Goal: Information Seeking & Learning: Compare options

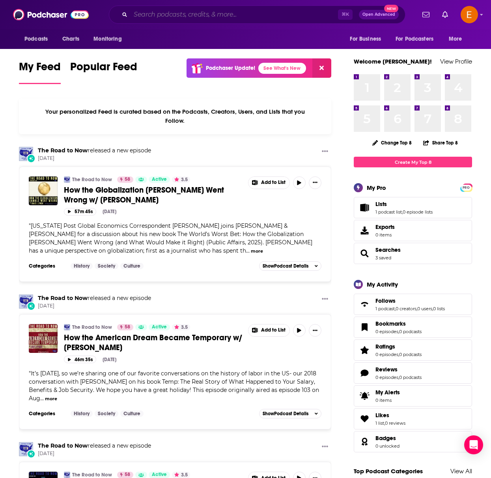
click at [178, 12] on input "Search podcasts, credits, & more..." at bounding box center [234, 14] width 207 height 13
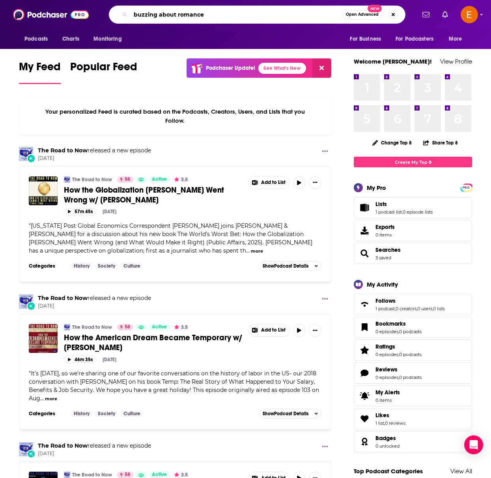
type input "buzzing about romance"
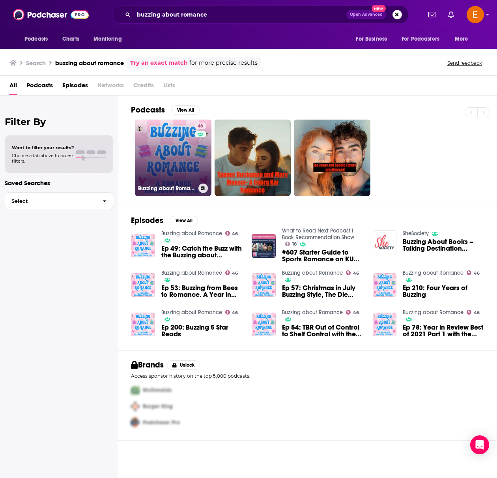
click at [189, 157] on link "46 Buzzing about Romance" at bounding box center [173, 157] width 77 height 77
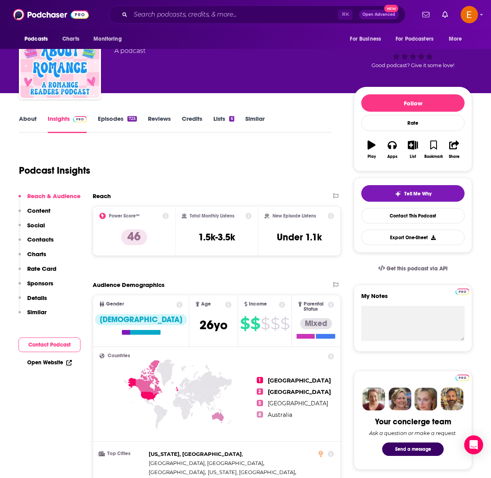
scroll to position [132, 0]
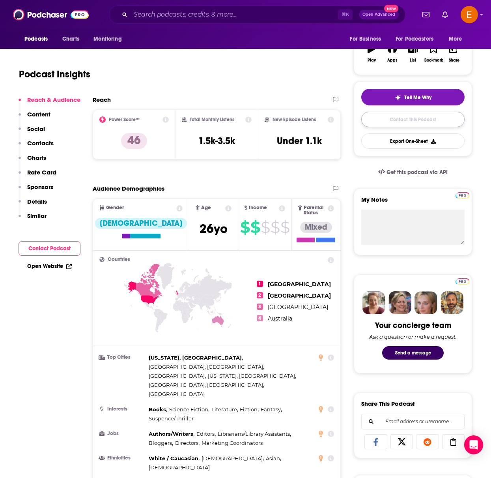
click at [397, 120] on link "Contact This Podcast" at bounding box center [412, 119] width 103 height 15
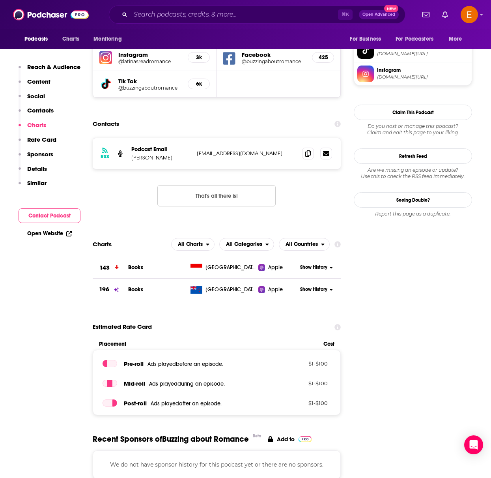
scroll to position [699, 0]
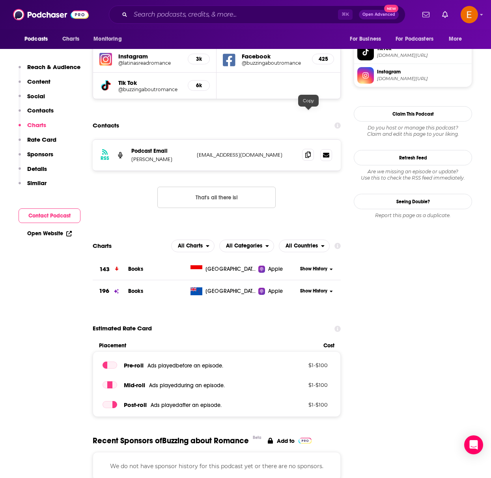
click at [312, 149] on span at bounding box center [308, 155] width 12 height 12
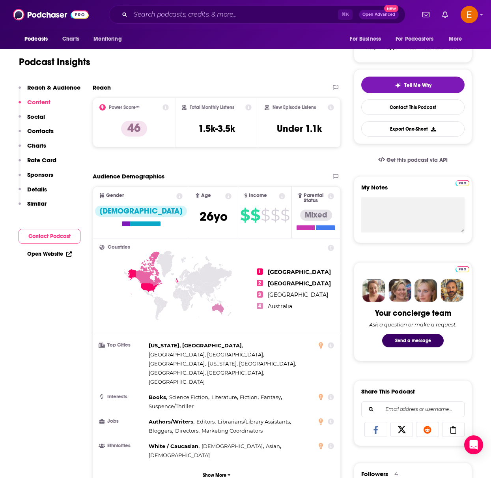
scroll to position [144, 0]
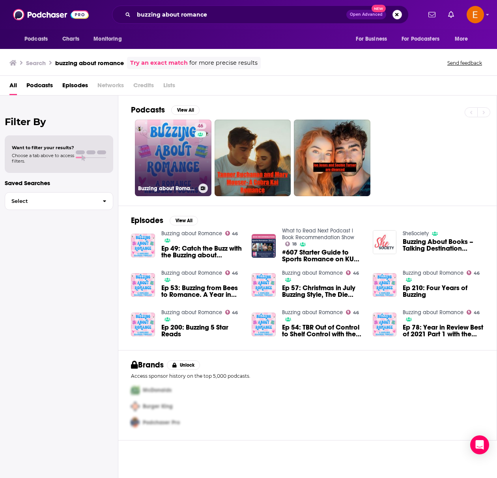
click at [153, 153] on link "46 Buzzing about Romance" at bounding box center [173, 157] width 77 height 77
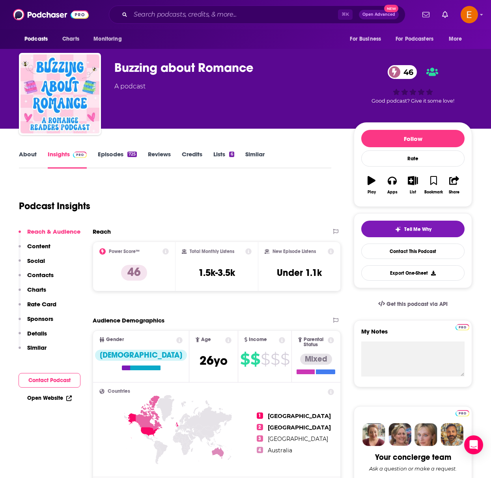
click at [248, 155] on link "Similar" at bounding box center [254, 159] width 19 height 18
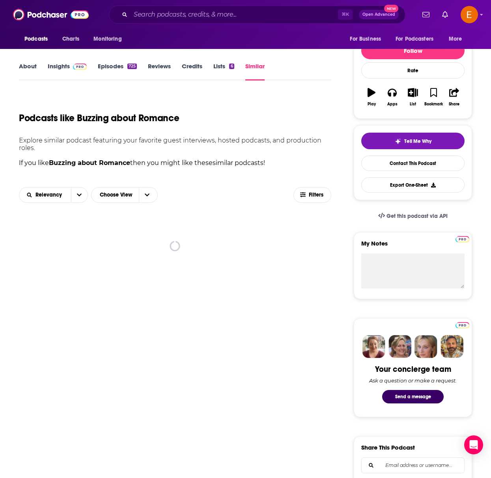
scroll to position [122, 0]
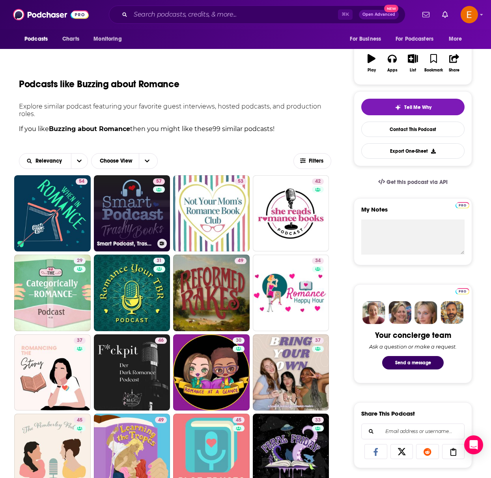
click at [118, 215] on link "57 Smart Podcast, Trashy Books: A Romance Novel Podcast" at bounding box center [132, 213] width 77 height 77
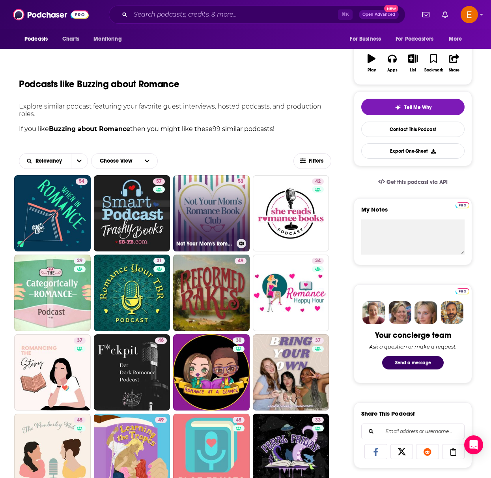
click at [203, 208] on link "53 Not Your Mom's Romance Book Club" at bounding box center [211, 213] width 77 height 77
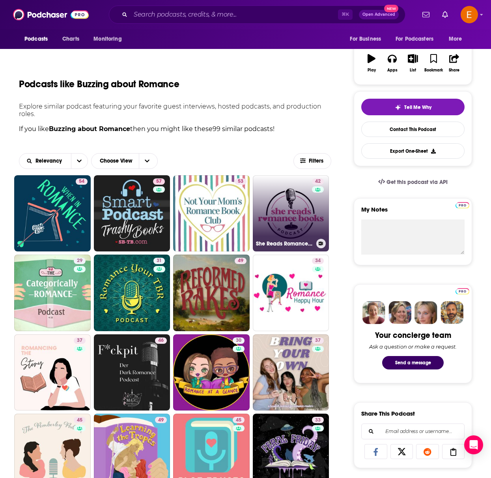
click at [280, 215] on link "42 She Reads Romance Books Podcast" at bounding box center [291, 213] width 77 height 77
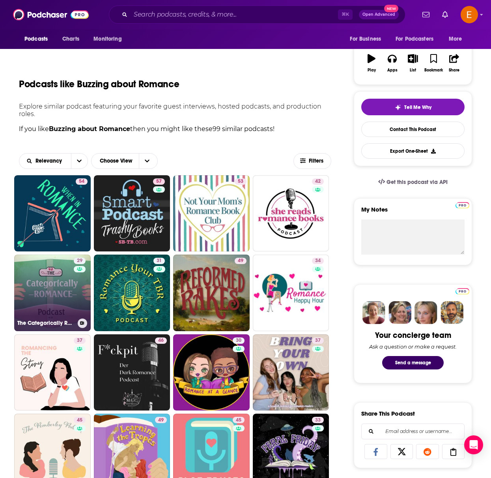
click at [47, 286] on link "29 The Categorically Romance Podcast" at bounding box center [52, 292] width 77 height 77
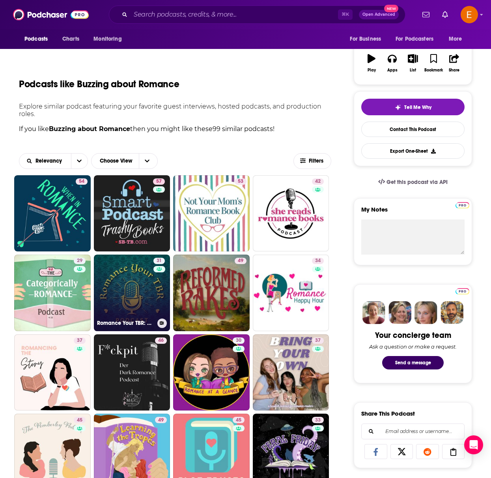
click at [134, 275] on link "31 Romance Your TBR: An Unhinged Historical Romance Podcast" at bounding box center [132, 292] width 77 height 77
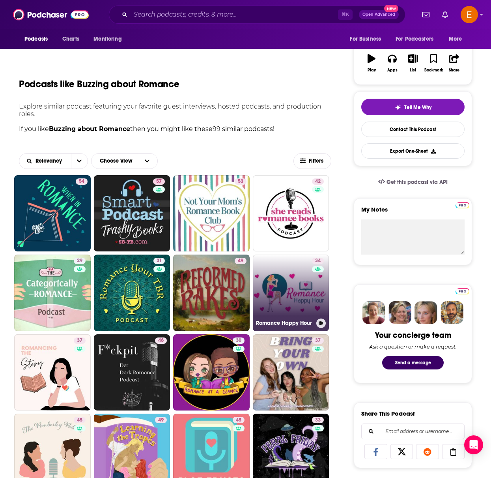
click at [283, 283] on link "34 Romance Happy Hour" at bounding box center [291, 292] width 77 height 77
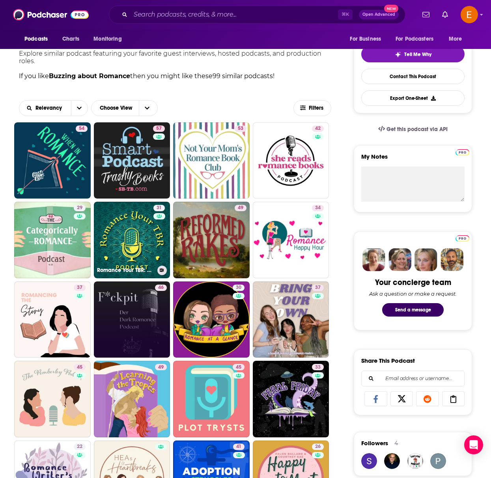
scroll to position [179, 0]
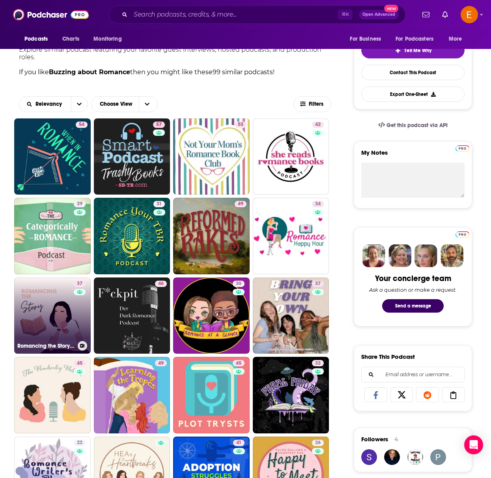
click at [62, 303] on link "37 Romancing the Story: Writing Romance, Storytelling, and Book Structure" at bounding box center [52, 315] width 77 height 77
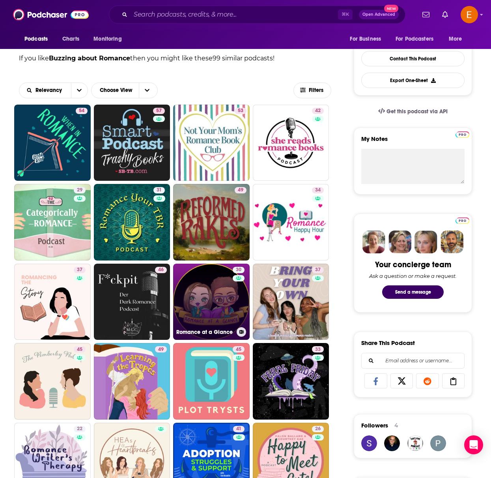
scroll to position [193, 0]
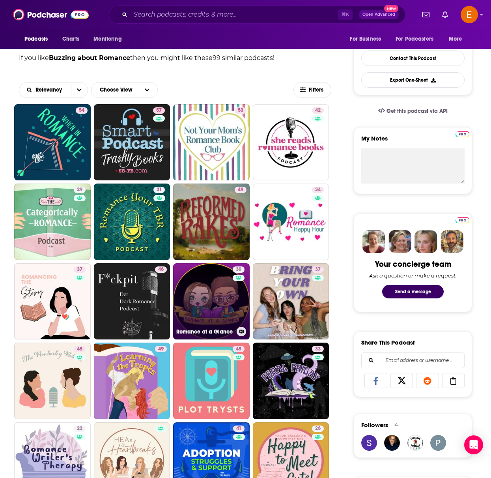
click at [194, 296] on link "30 Romance at a Glance" at bounding box center [211, 301] width 77 height 77
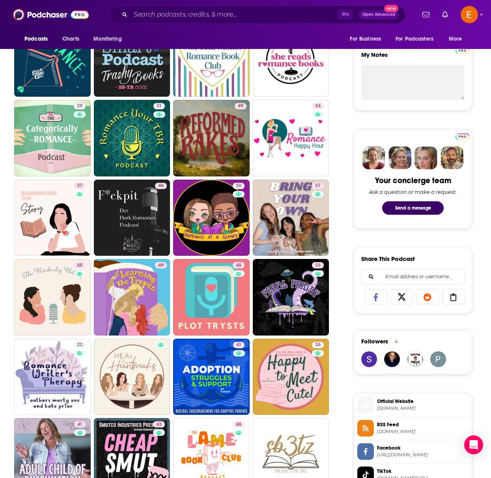
scroll to position [332, 0]
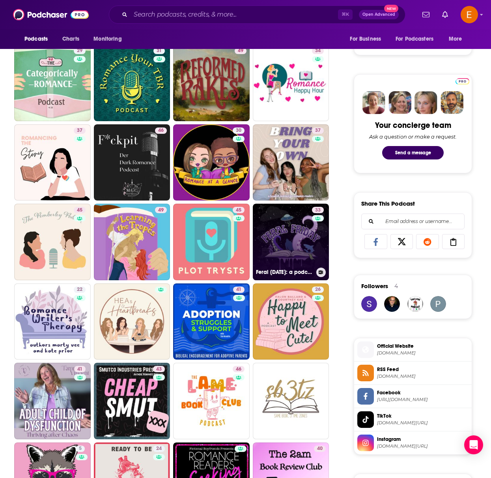
click at [290, 256] on link "33 Feral Friday: a podcast where we talk about smut" at bounding box center [291, 241] width 77 height 77
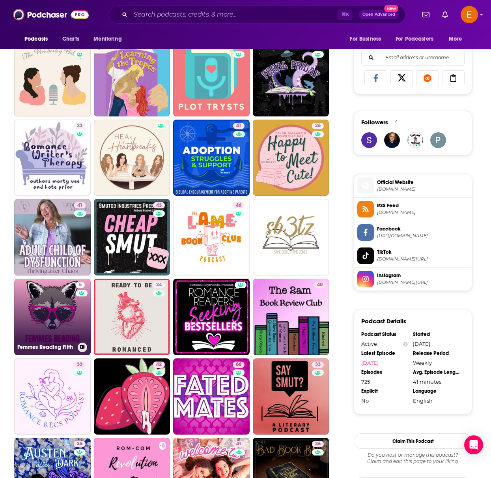
scroll to position [504, 0]
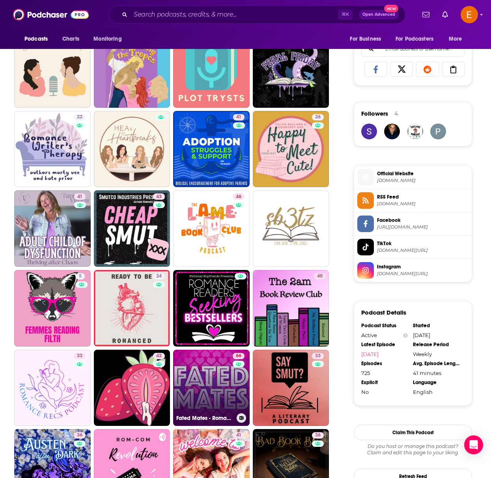
click at [189, 366] on link "66 Fated Mates - Romance Books for Novel People" at bounding box center [211, 387] width 77 height 77
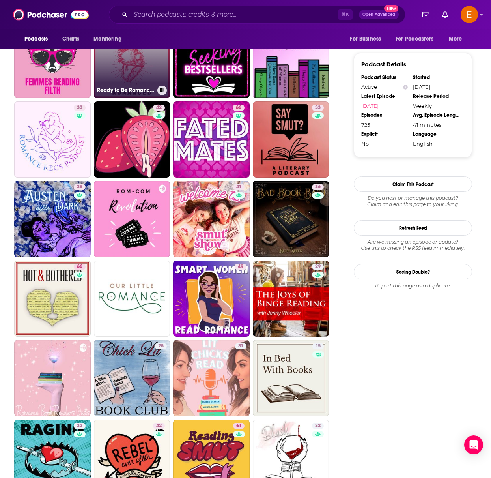
scroll to position [761, 0]
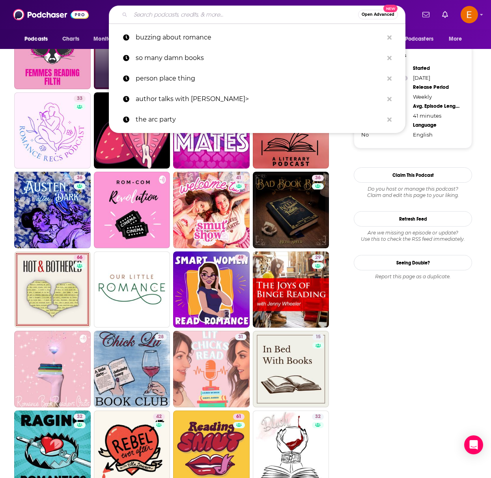
click at [182, 13] on input "Search podcasts, credits, & more..." at bounding box center [245, 14] width 228 height 13
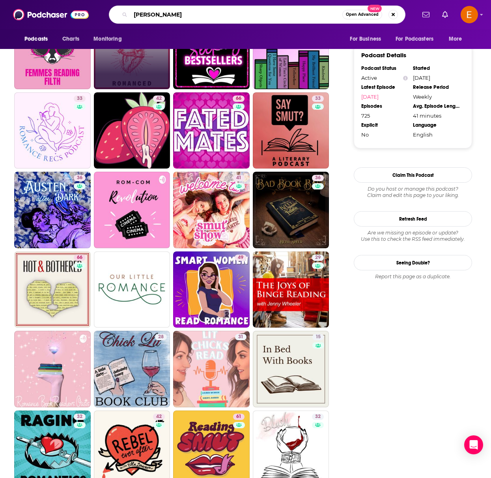
type input "devney perry"
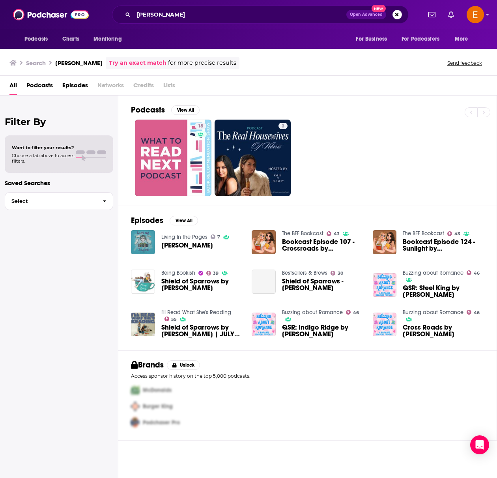
click at [62, 91] on div "All Podcasts Episodes Networks Credits Lists" at bounding box center [249, 87] width 481 height 16
click at [71, 86] on span "Episodes" at bounding box center [75, 87] width 26 height 16
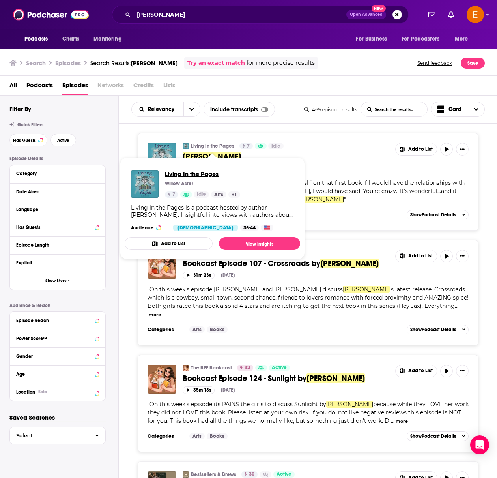
click at [200, 174] on span "Living In the Pages" at bounding box center [202, 173] width 75 height 7
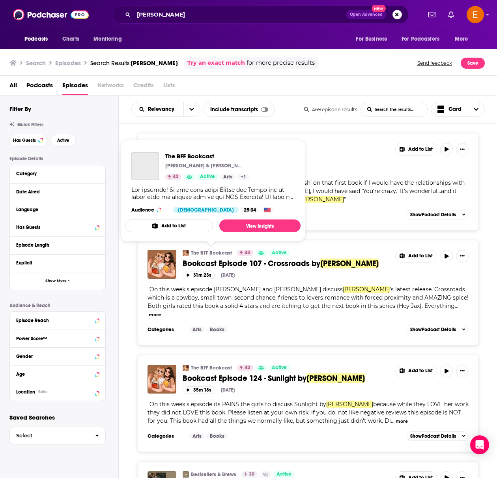
click at [212, 251] on link "The BFF Bookcast" at bounding box center [211, 253] width 41 height 6
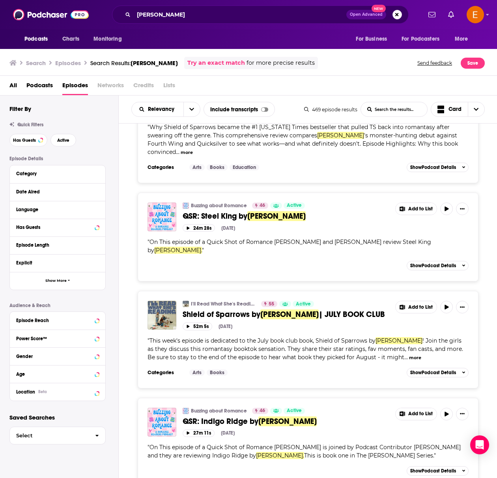
scroll to position [401, 0]
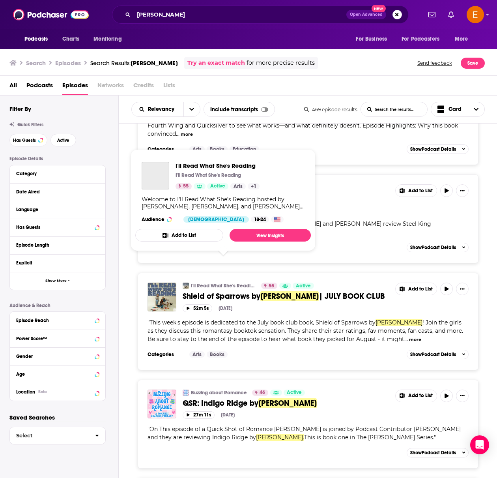
click at [227, 282] on link "I'll Read What She's Reading" at bounding box center [223, 285] width 65 height 6
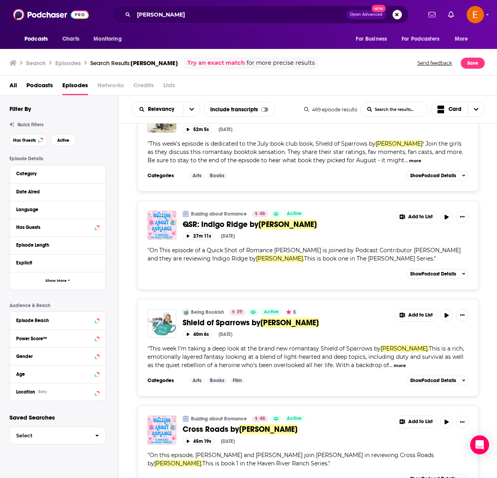
scroll to position [582, 0]
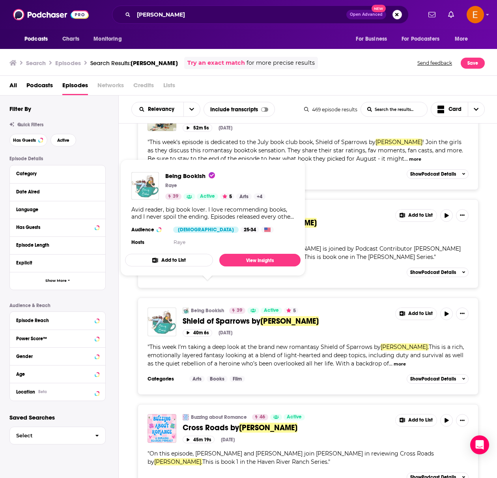
click at [200, 307] on link "Being Bookish" at bounding box center [207, 310] width 33 height 6
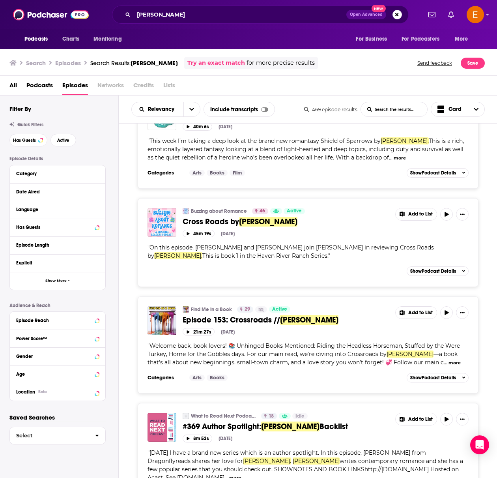
scroll to position [795, 0]
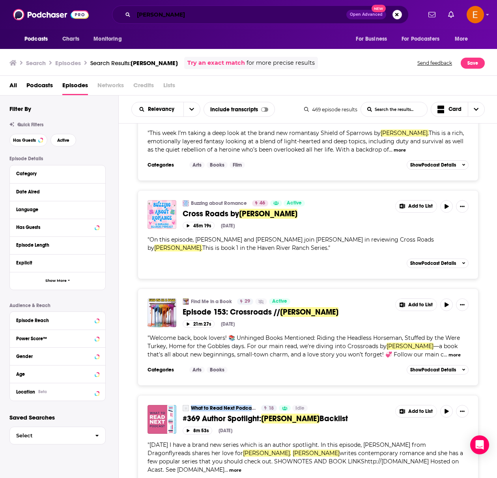
click at [185, 16] on input "devney perry" at bounding box center [240, 14] width 213 height 13
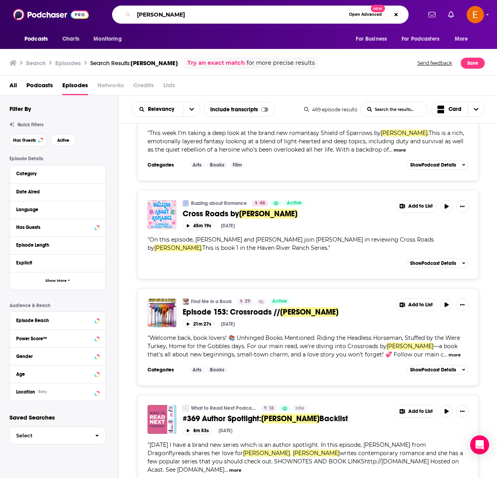
click at [185, 15] on input "devney perry" at bounding box center [240, 14] width 212 height 13
type input "juliette cross"
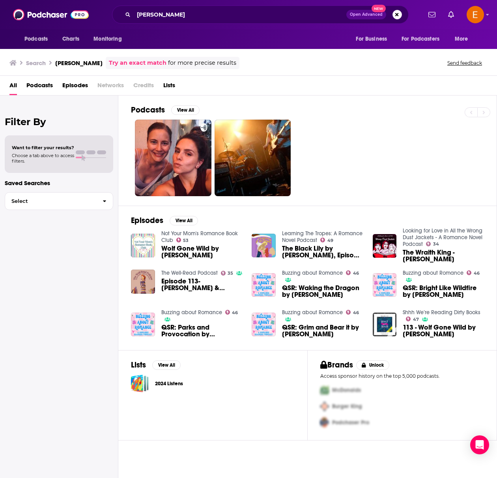
click at [81, 84] on span "Episodes" at bounding box center [75, 87] width 26 height 16
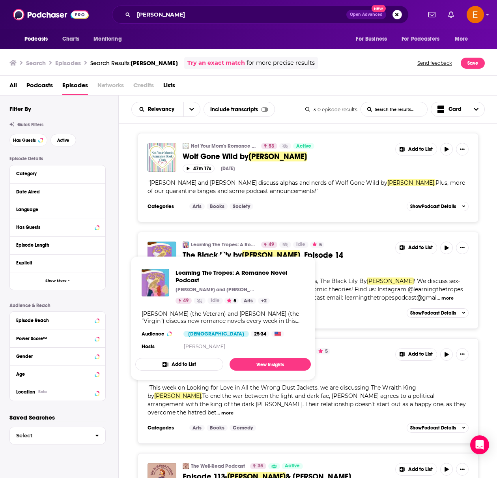
click at [226, 244] on link "Learning The Tropes: A Romance Novel Podcast" at bounding box center [223, 244] width 65 height 6
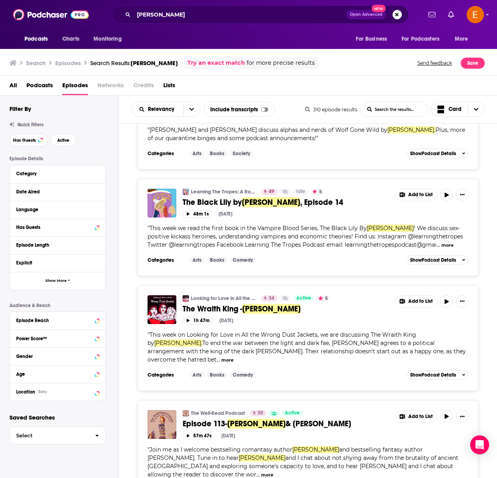
scroll to position [93, 0]
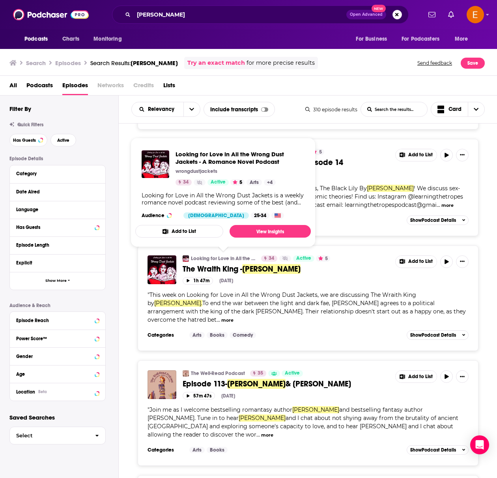
click at [232, 256] on link "Looking for Love in All the Wrong Dust Jackets - A Romance Novel Podcast" at bounding box center [223, 258] width 65 height 6
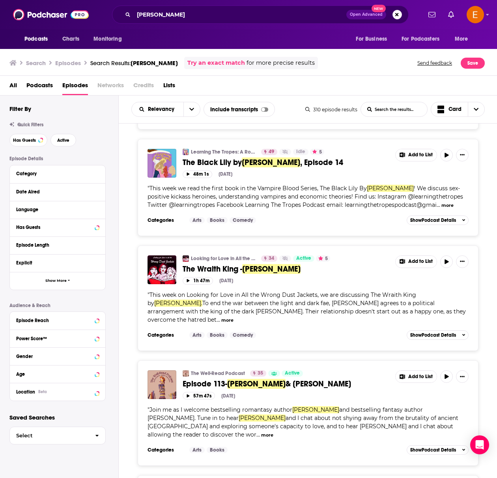
scroll to position [106, 0]
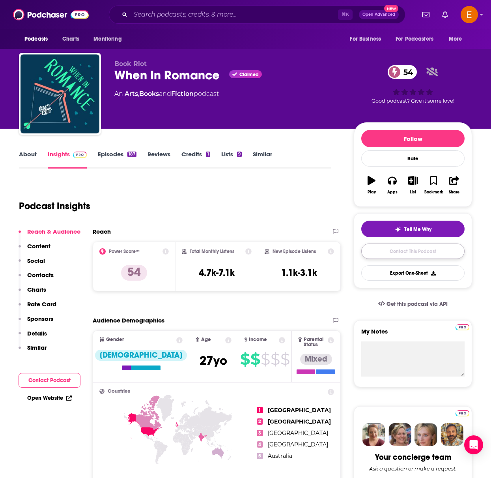
click at [407, 250] on link "Contact This Podcast" at bounding box center [412, 250] width 103 height 15
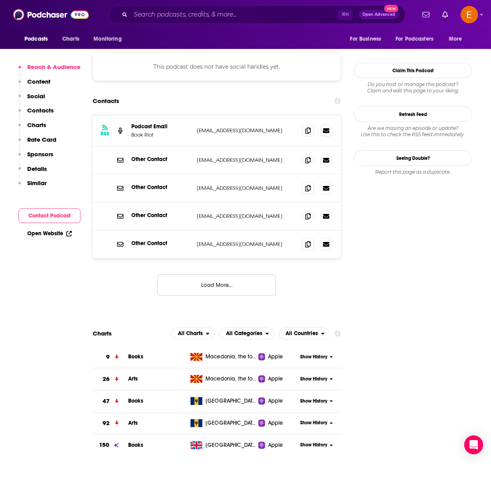
scroll to position [552, 0]
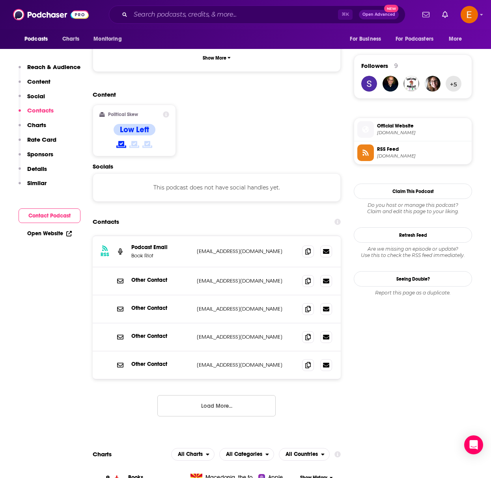
click at [255, 236] on div "RSS Podcast Email Book Riot podcast+wheninromance@bookriot.com podcast+wheninro…" at bounding box center [217, 251] width 248 height 31
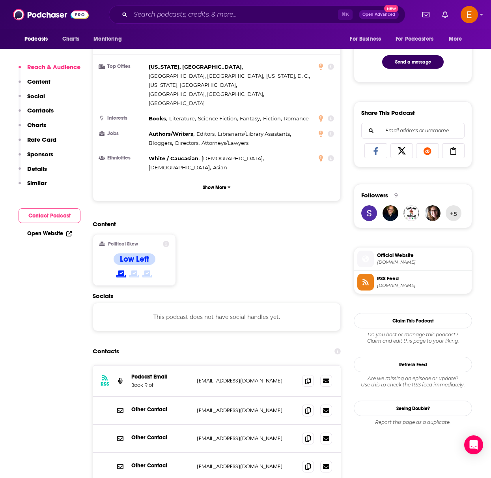
scroll to position [423, 0]
click at [313, 459] on span at bounding box center [308, 465] width 12 height 12
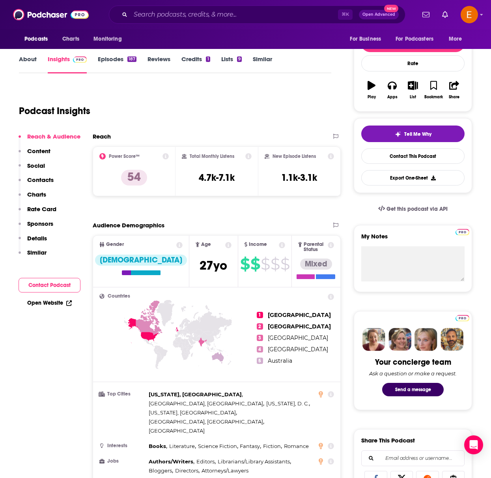
scroll to position [0, 0]
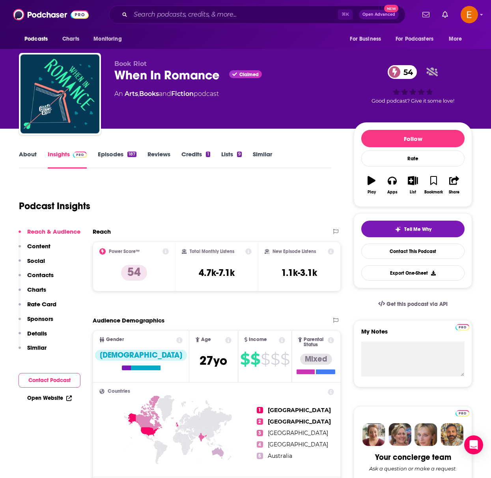
click at [101, 152] on link "Episodes 187" at bounding box center [117, 159] width 39 height 18
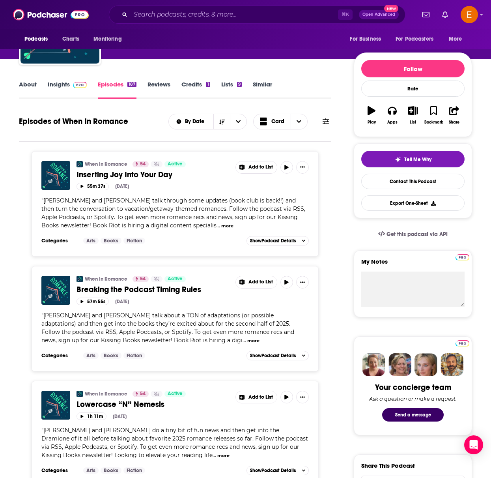
scroll to position [49, 0]
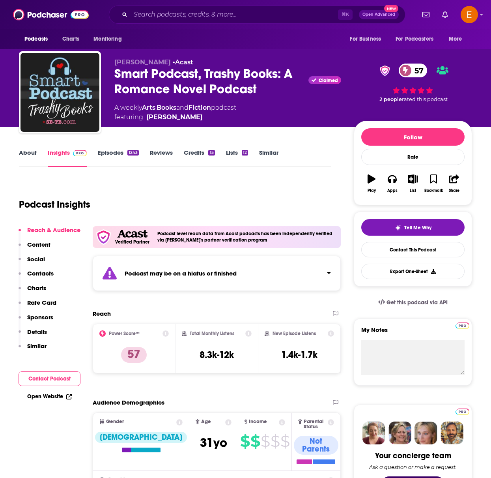
scroll to position [15, 0]
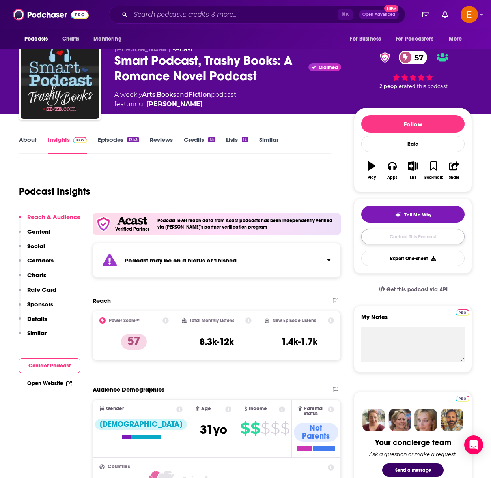
click at [394, 236] on link "Contact This Podcast" at bounding box center [412, 236] width 103 height 15
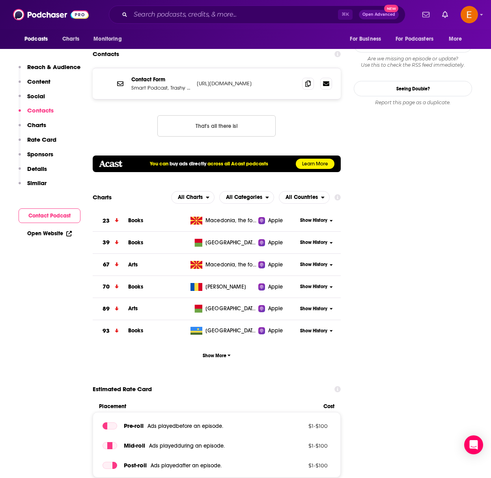
scroll to position [577, 0]
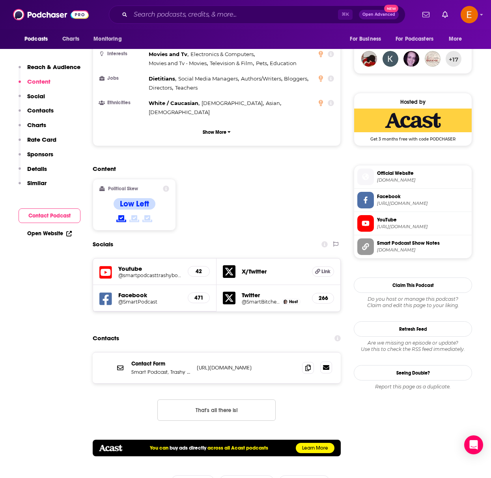
click at [326, 365] on icon at bounding box center [326, 367] width 6 height 5
click at [310, 364] on icon at bounding box center [308, 367] width 6 height 6
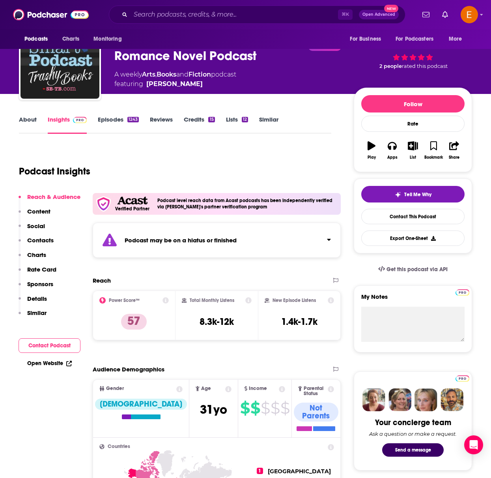
scroll to position [0, 0]
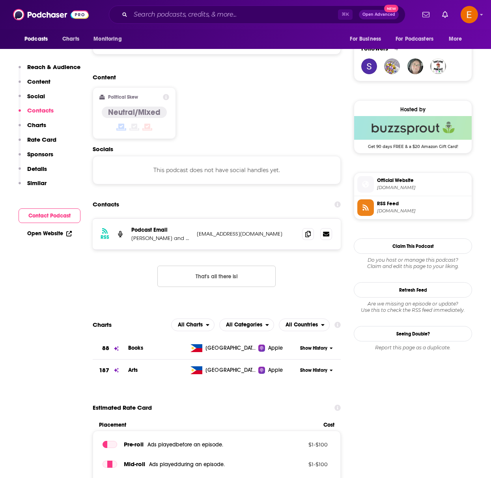
scroll to position [593, 0]
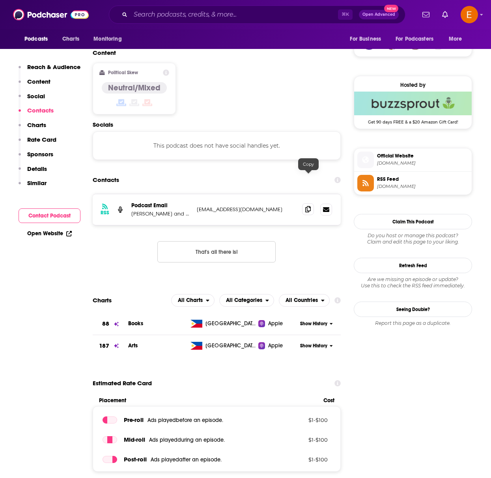
click at [305, 203] on span at bounding box center [308, 209] width 12 height 12
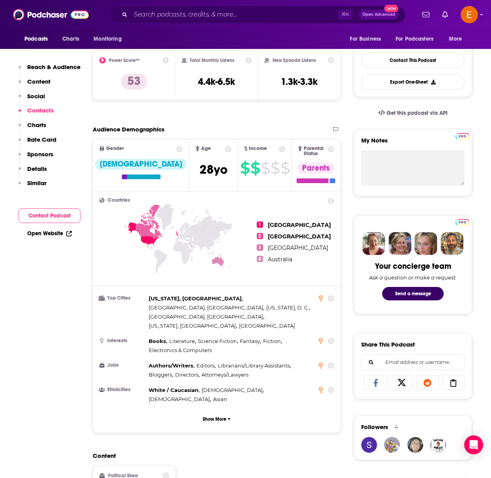
scroll to position [0, 0]
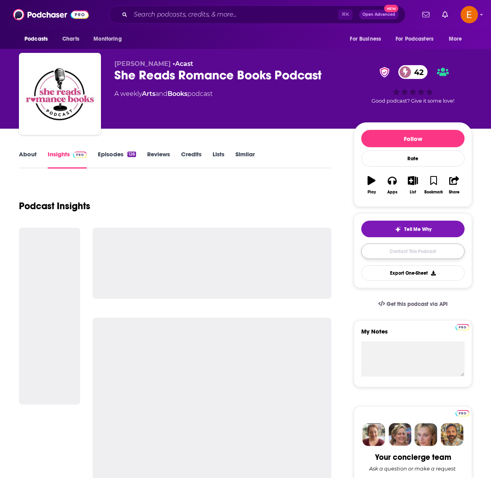
click at [392, 246] on link "Contact This Podcast" at bounding box center [412, 250] width 103 height 15
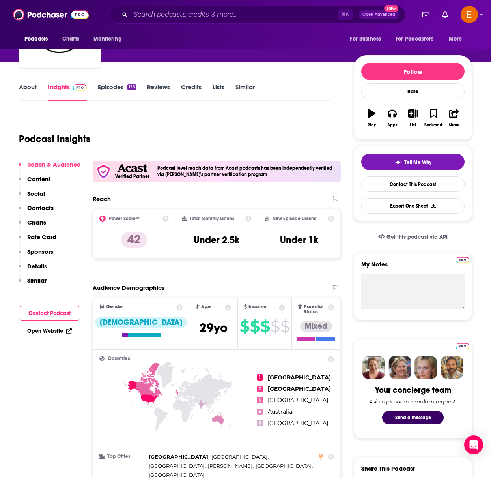
scroll to position [71, 0]
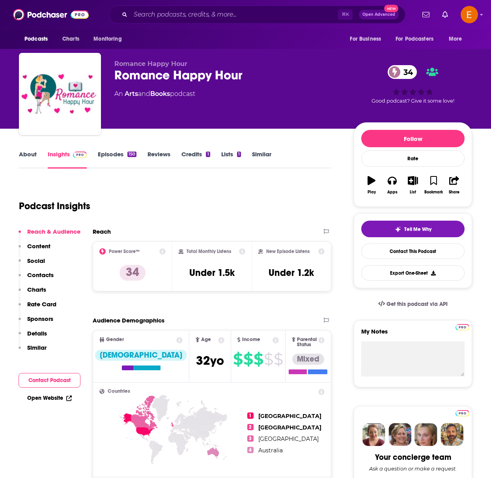
click at [23, 156] on link "About" at bounding box center [28, 159] width 18 height 18
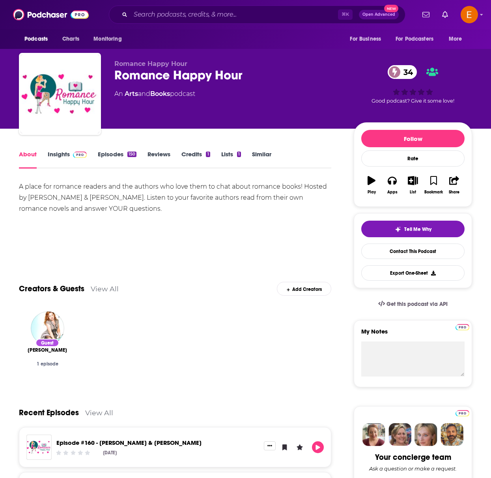
click at [112, 149] on div "About Insights Episodes 150 Reviews Credits 1 Lists 1 Similar" at bounding box center [175, 158] width 312 height 19
click at [112, 152] on link "Episodes 150" at bounding box center [117, 159] width 39 height 18
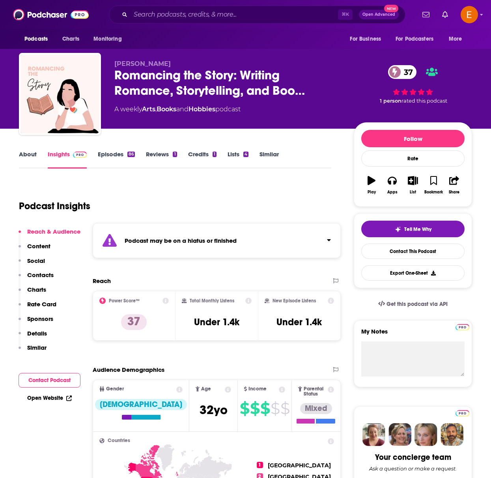
click at [107, 158] on link "Episodes 86" at bounding box center [116, 159] width 37 height 18
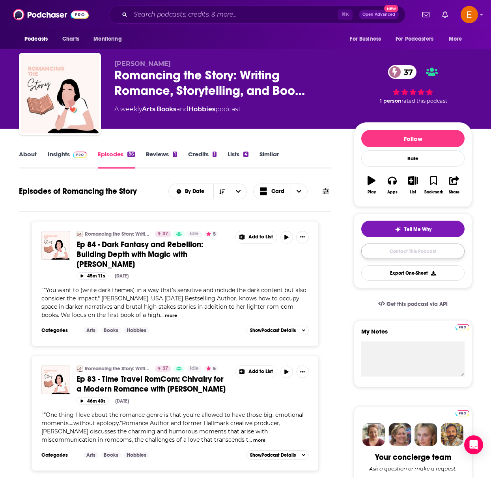
click at [431, 246] on link "Contact This Podcast" at bounding box center [412, 250] width 103 height 15
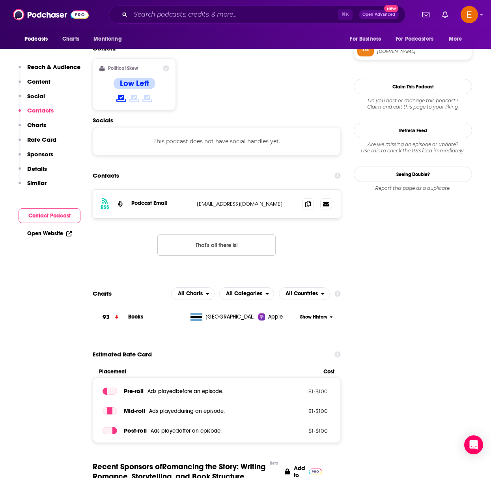
scroll to position [607, 0]
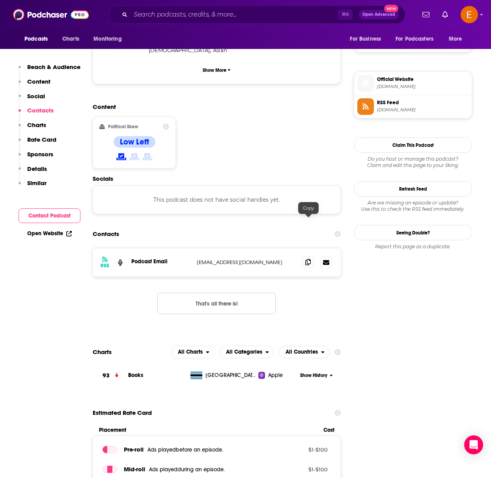
click at [306, 259] on icon at bounding box center [308, 262] width 6 height 6
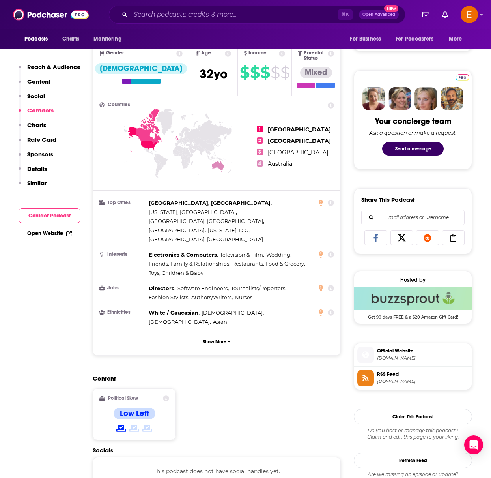
scroll to position [0, 0]
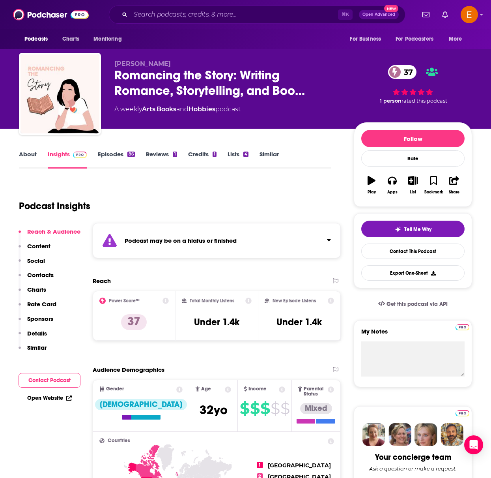
click at [35, 161] on link "About" at bounding box center [28, 159] width 18 height 18
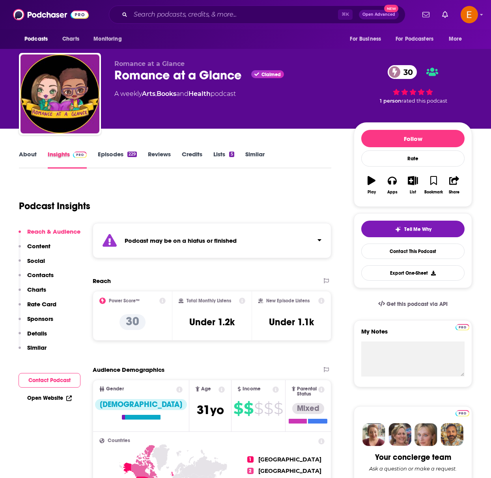
click at [96, 153] on div "Insights" at bounding box center [73, 159] width 50 height 18
click at [114, 154] on link "Episodes 229" at bounding box center [117, 159] width 39 height 18
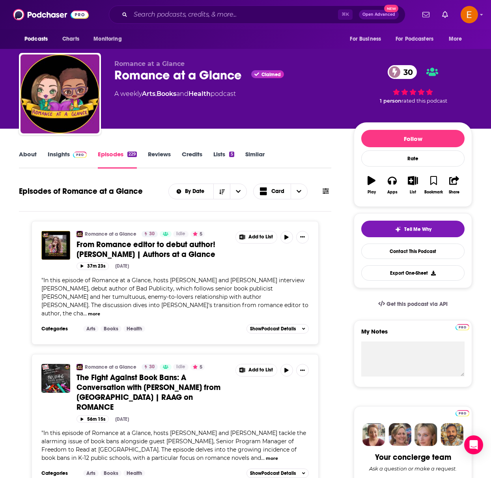
click at [33, 152] on link "About" at bounding box center [28, 159] width 18 height 18
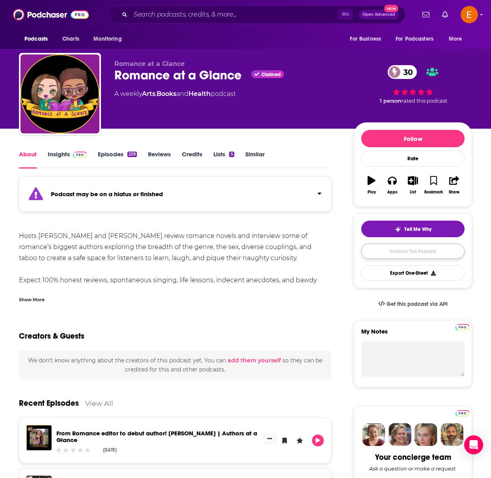
click at [407, 248] on link "Contact This Podcast" at bounding box center [412, 250] width 103 height 15
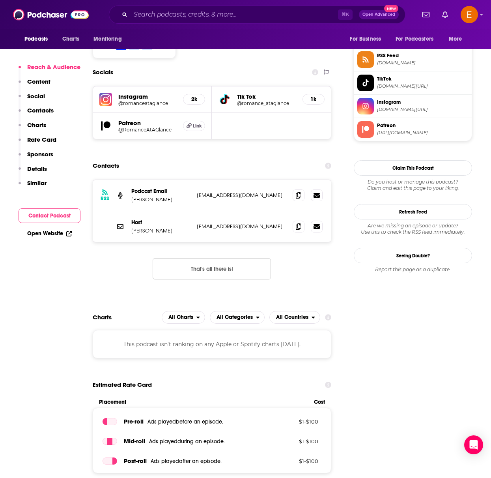
scroll to position [663, 0]
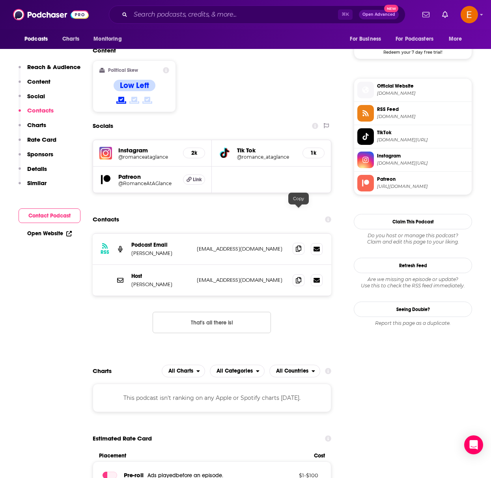
click at [302, 243] on span at bounding box center [299, 249] width 12 height 12
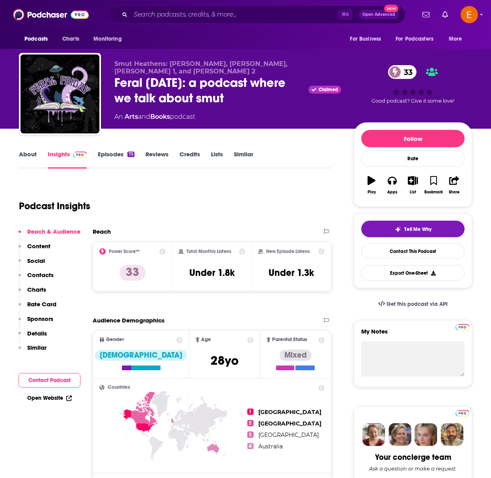
click at [23, 153] on link "About" at bounding box center [28, 159] width 18 height 18
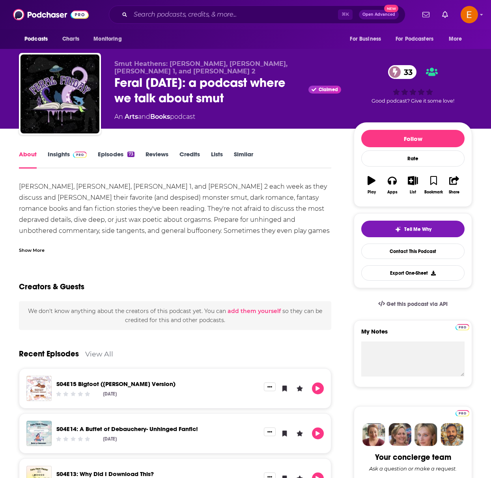
click at [102, 159] on link "Episodes 73" at bounding box center [116, 159] width 37 height 18
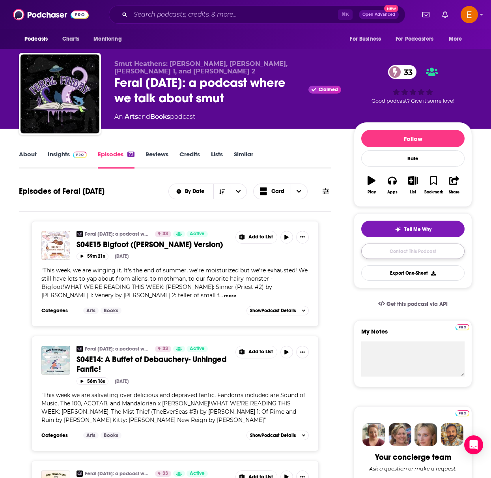
click at [390, 252] on link "Contact This Podcast" at bounding box center [412, 250] width 103 height 15
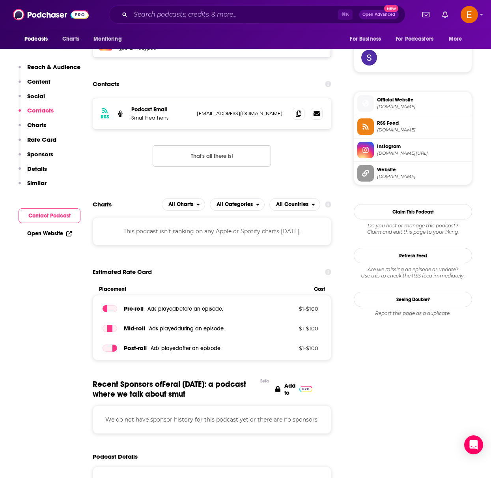
scroll to position [490, 0]
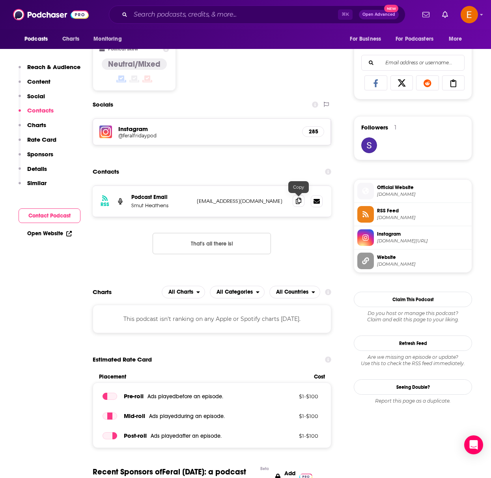
click at [302, 198] on span at bounding box center [299, 201] width 12 height 12
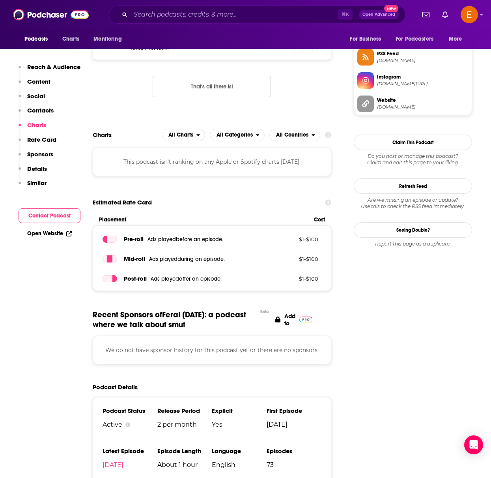
scroll to position [663, 0]
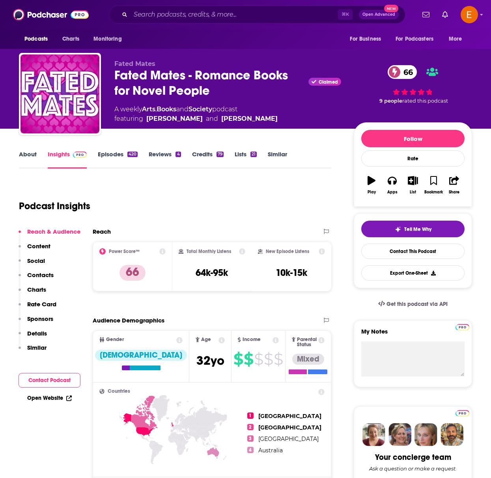
click at [30, 153] on link "About" at bounding box center [28, 159] width 18 height 18
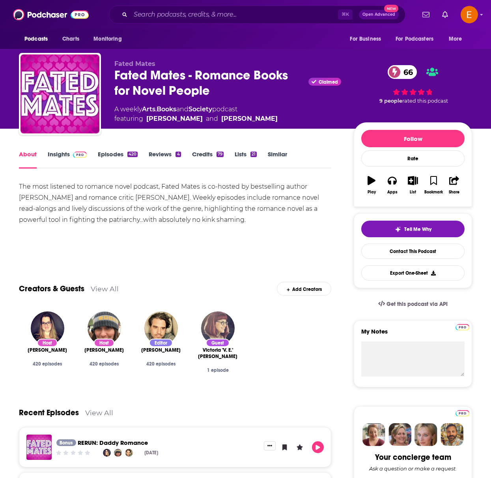
click at [121, 156] on link "Episodes 420" at bounding box center [118, 159] width 40 height 18
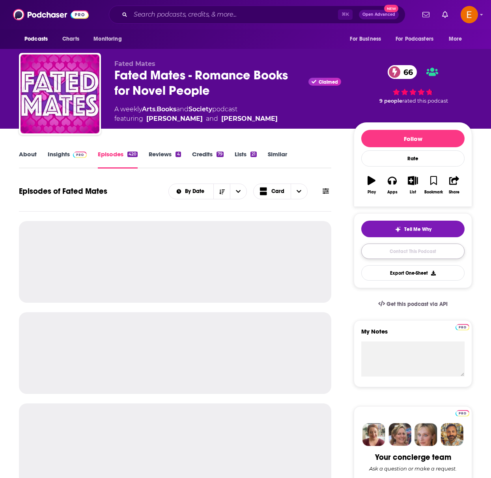
click at [413, 252] on link "Contact This Podcast" at bounding box center [412, 250] width 103 height 15
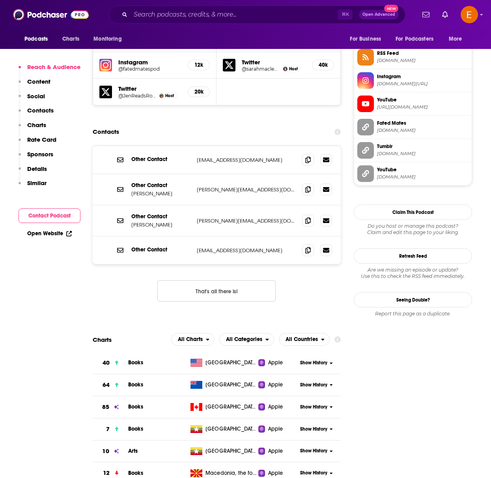
scroll to position [607, 0]
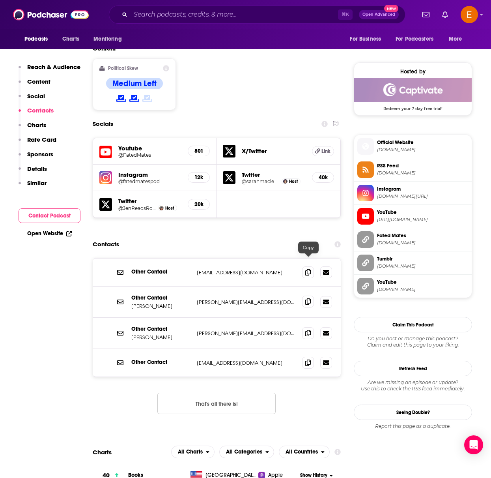
click at [307, 298] on icon at bounding box center [308, 301] width 6 height 6
click at [313, 327] on span at bounding box center [308, 333] width 12 height 12
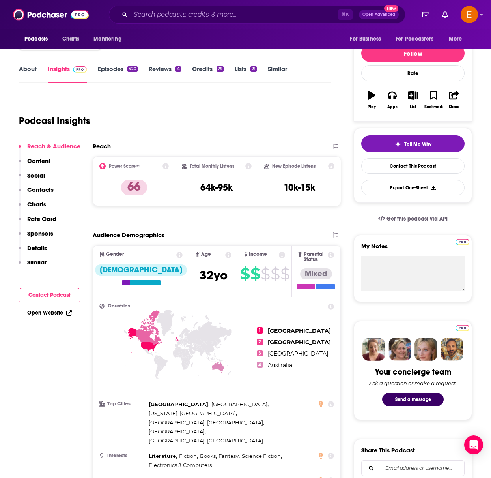
scroll to position [0, 0]
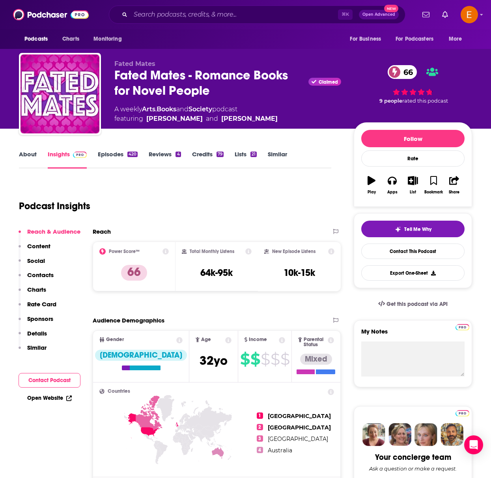
click at [280, 157] on link "Similar" at bounding box center [277, 159] width 19 height 18
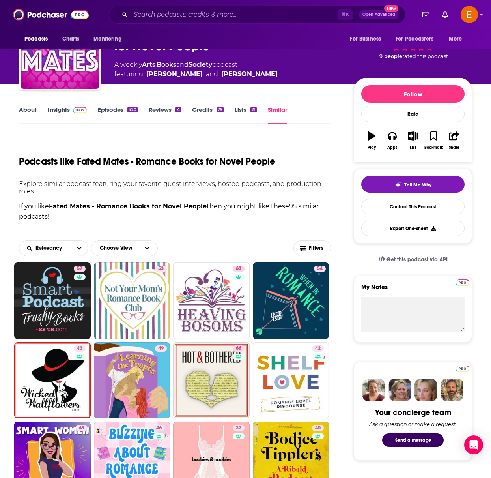
scroll to position [78, 0]
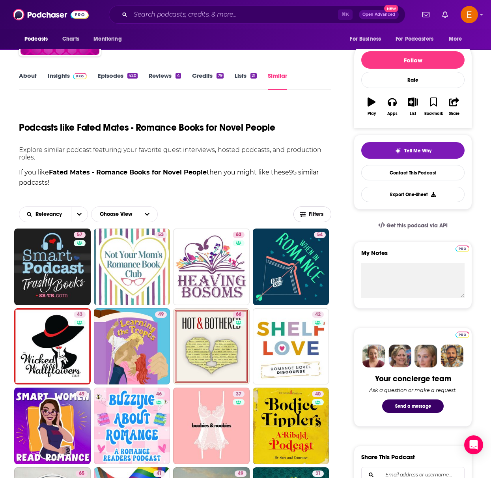
click at [315, 215] on span "Filters" at bounding box center [317, 214] width 16 height 6
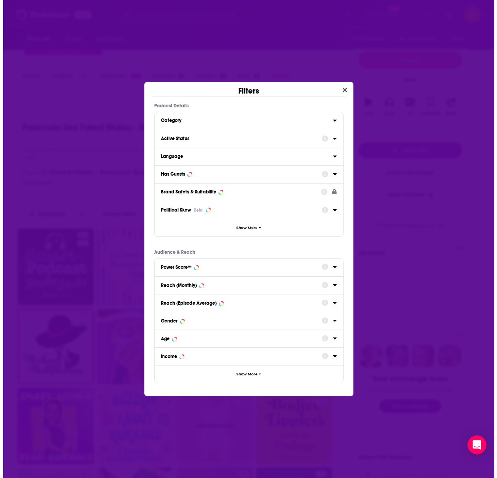
scroll to position [0, 0]
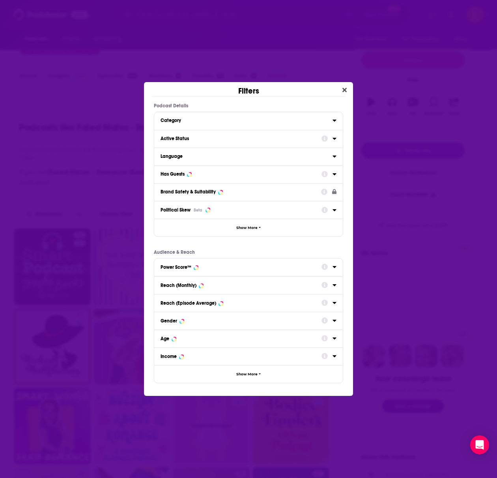
click at [216, 140] on div "Active Status" at bounding box center [238, 139] width 156 height 6
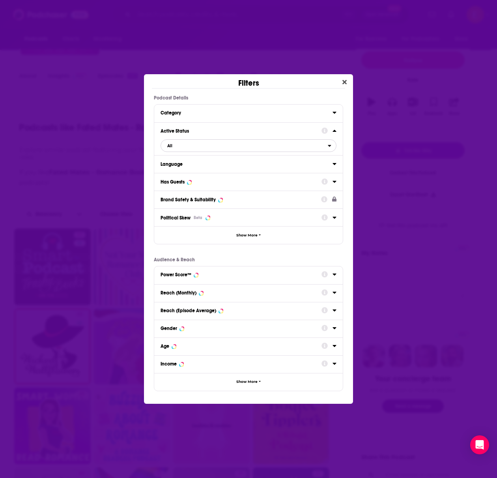
click at [192, 143] on span "All" at bounding box center [244, 145] width 167 height 10
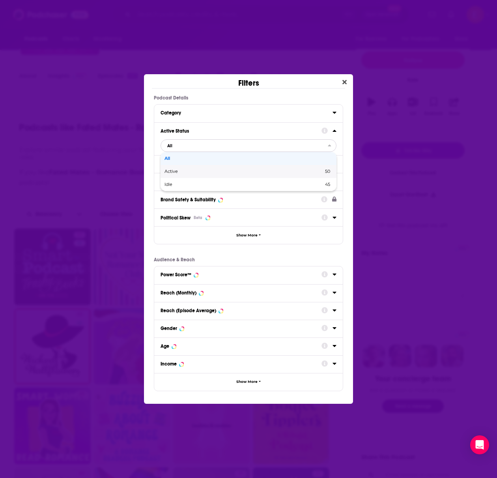
click at [191, 169] on span "Active" at bounding box center [207, 171] width 86 height 4
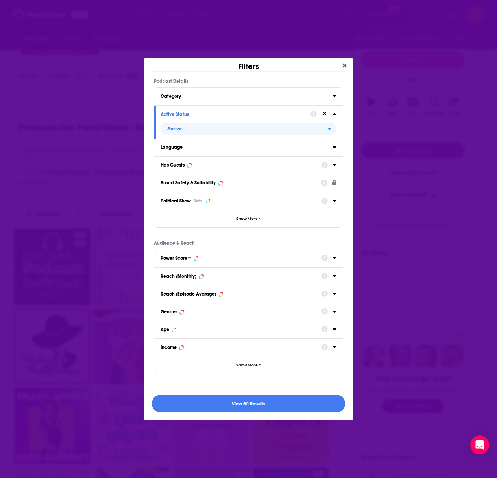
click at [240, 399] on button "View 50 Results" at bounding box center [248, 403] width 193 height 18
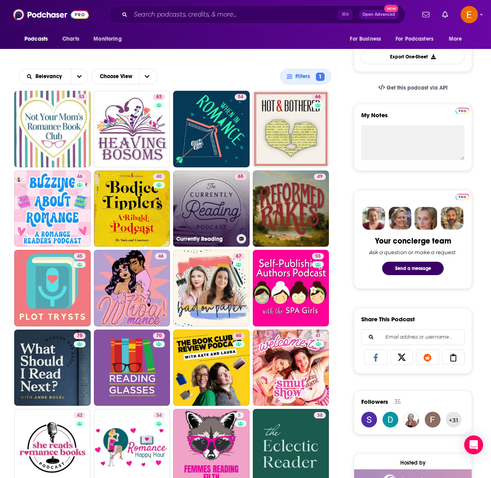
scroll to position [256, 0]
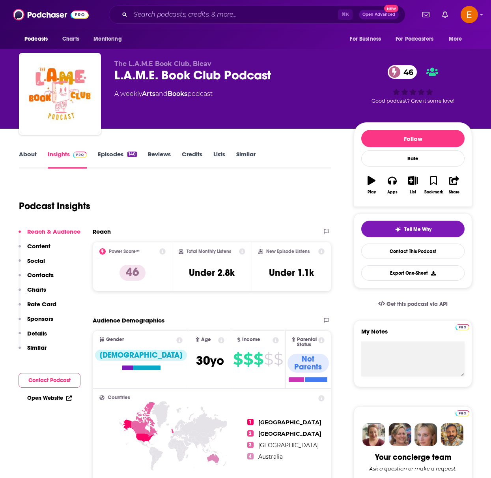
click at [28, 152] on link "About" at bounding box center [28, 159] width 18 height 18
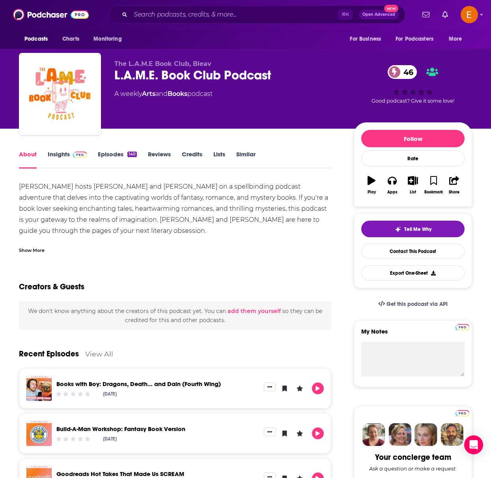
click at [123, 155] on link "Episodes 140" at bounding box center [117, 159] width 39 height 18
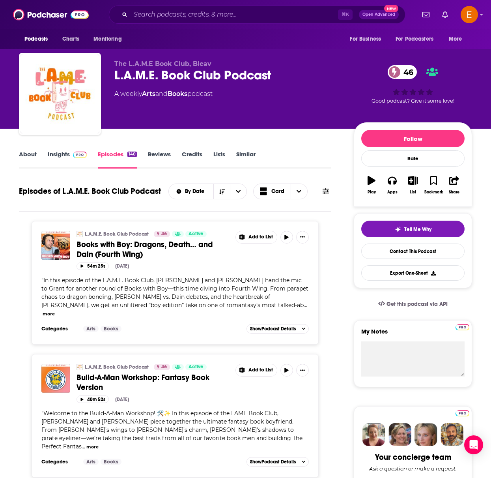
click at [189, 62] on span "The L.A.M.E Book Club, Bleav" at bounding box center [162, 63] width 97 height 7
drag, startPoint x: 220, startPoint y: 71, endPoint x: 104, endPoint y: 71, distance: 116.3
click at [104, 71] on div "The L.A.M.E Book Club, Bleav L.A.M.E. Book Club Podcast 46 A weekly Arts and Bo…" at bounding box center [245, 95] width 453 height 85
copy h2 "L.A.M.E. Book Club"
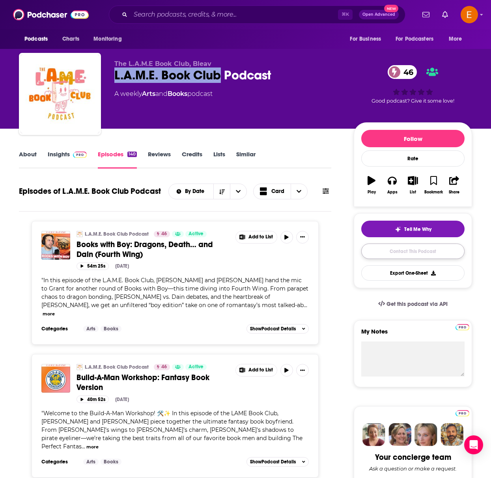
click at [415, 253] on link "Contact This Podcast" at bounding box center [412, 250] width 103 height 15
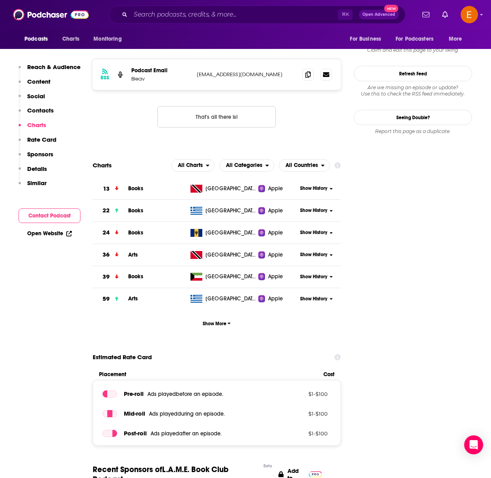
scroll to position [574, 0]
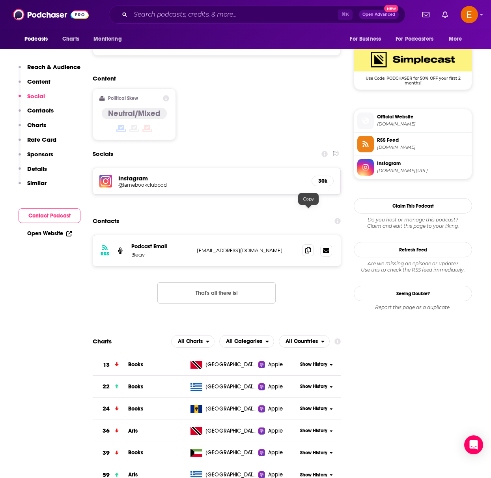
click at [310, 247] on icon at bounding box center [308, 250] width 6 height 6
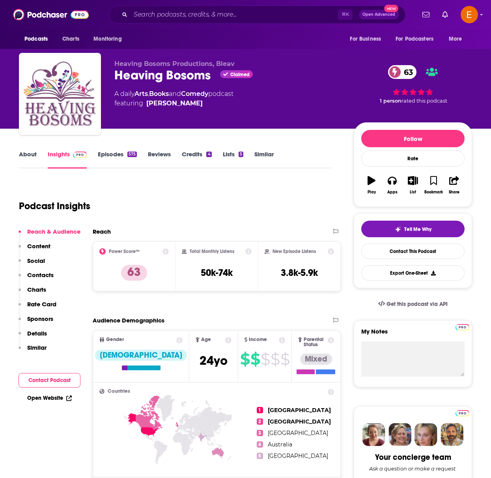
click at [103, 155] on link "Episodes 575" at bounding box center [117, 159] width 39 height 18
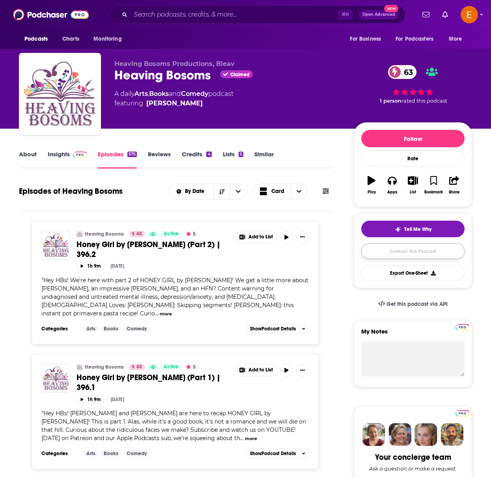
click at [418, 249] on link "Contact This Podcast" at bounding box center [412, 250] width 103 height 15
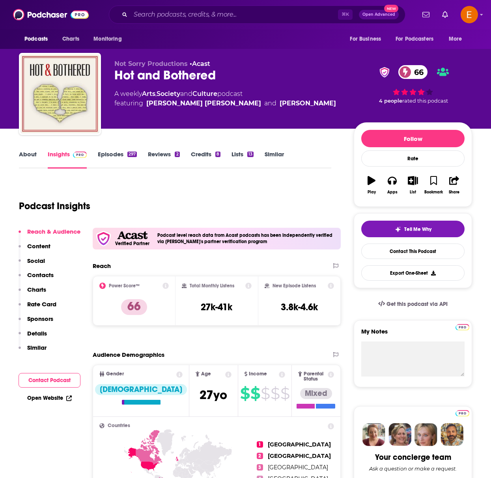
click at [23, 158] on link "About" at bounding box center [28, 159] width 18 height 18
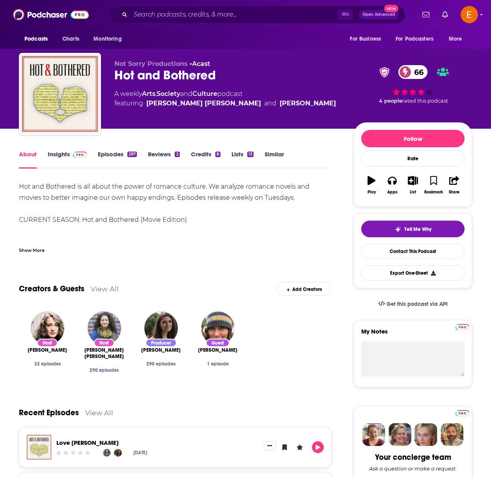
click at [121, 150] on link "Episodes 297" at bounding box center [117, 159] width 39 height 18
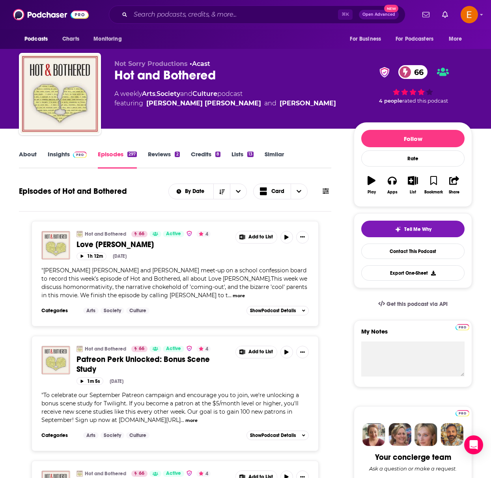
click at [30, 161] on link "About" at bounding box center [28, 159] width 18 height 18
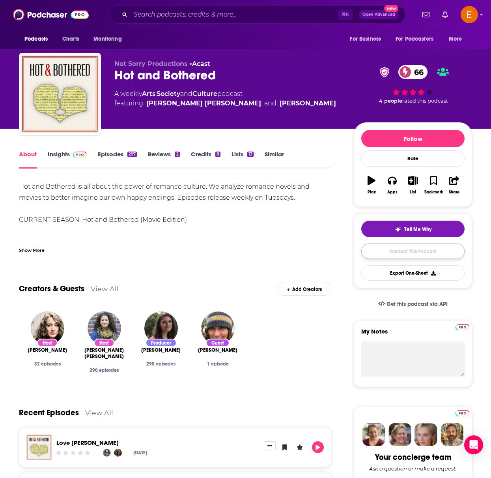
click at [403, 247] on link "Contact This Podcast" at bounding box center [412, 250] width 103 height 15
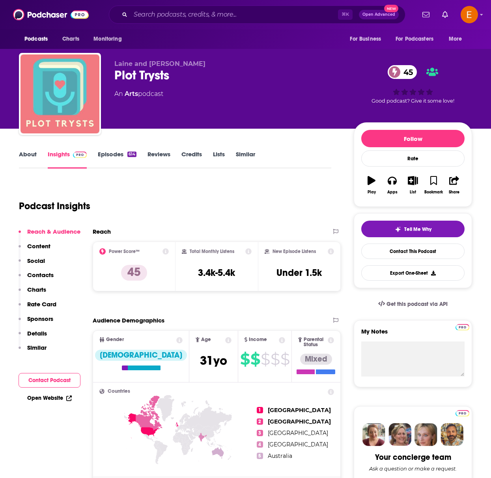
click at [30, 156] on link "About" at bounding box center [28, 159] width 18 height 18
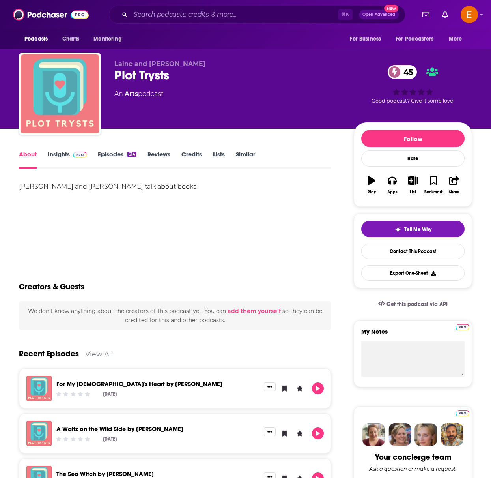
click at [118, 159] on link "Episodes 614" at bounding box center [117, 159] width 39 height 18
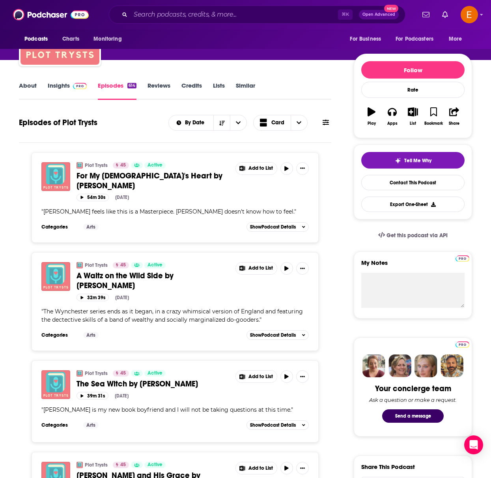
scroll to position [71, 0]
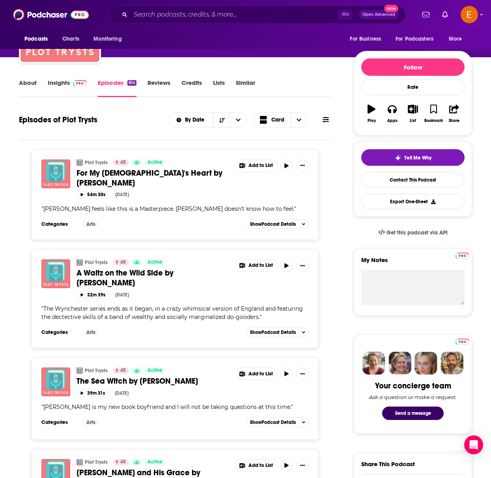
click at [61, 85] on link "Insights" at bounding box center [67, 88] width 39 height 18
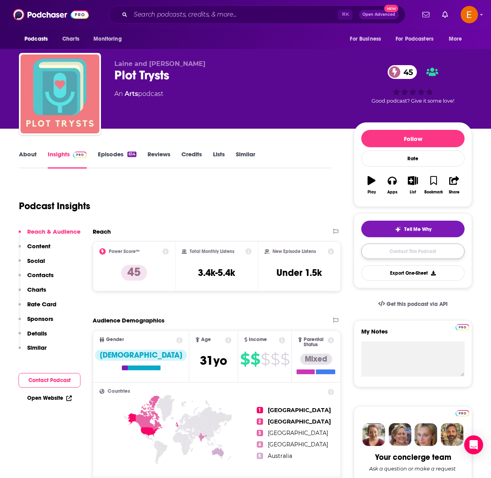
click at [396, 252] on link "Contact This Podcast" at bounding box center [412, 250] width 103 height 15
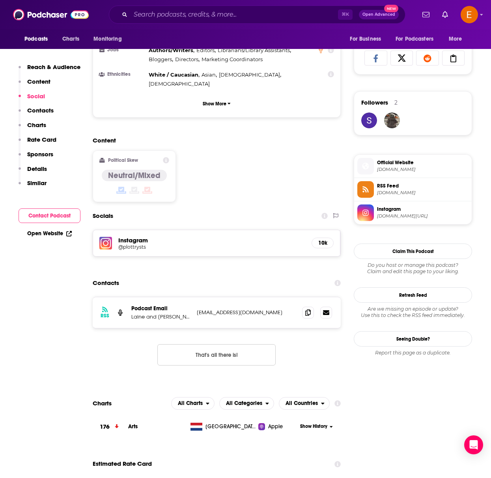
scroll to position [508, 0]
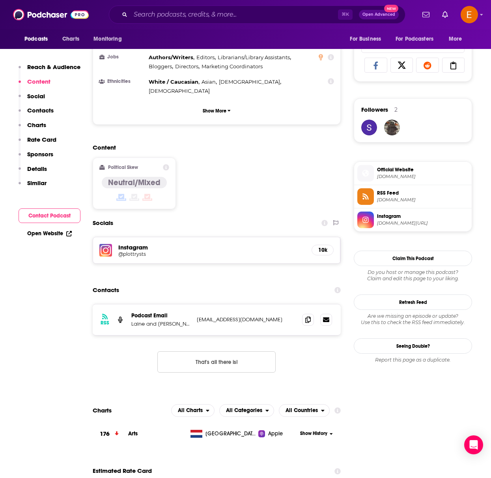
click at [230, 304] on div "RSS Podcast Email Laine and Meg plottrysts@gmail.com plottrysts@gmail.com" at bounding box center [217, 319] width 248 height 31
drag, startPoint x: 310, startPoint y: 288, endPoint x: 291, endPoint y: 287, distance: 19.4
click at [310, 316] on icon at bounding box center [308, 319] width 6 height 6
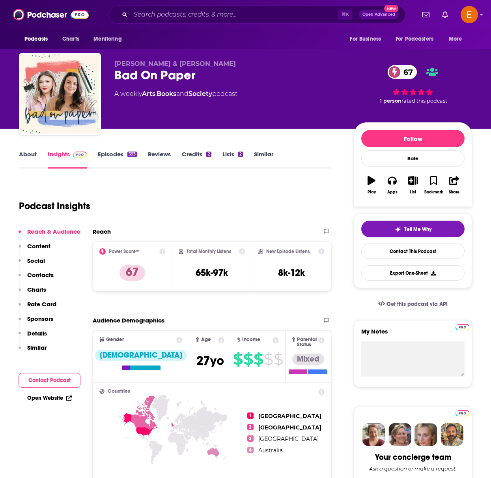
click at [109, 155] on link "Episodes 393" at bounding box center [117, 159] width 39 height 18
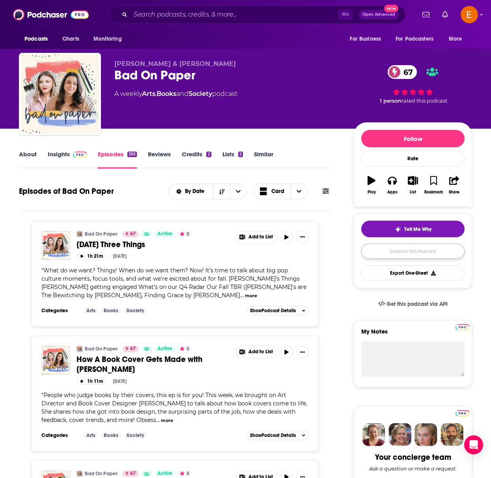
click at [390, 251] on link "Contact This Podcast" at bounding box center [412, 250] width 103 height 15
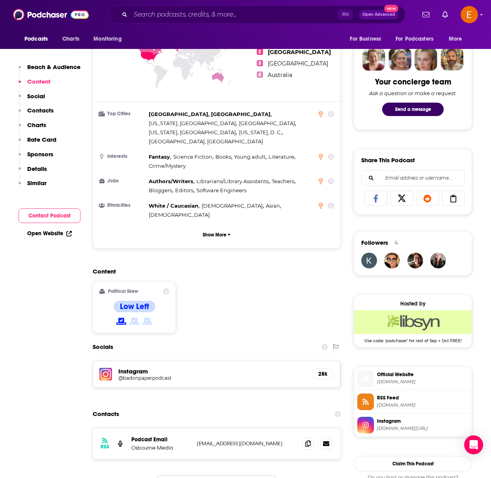
scroll to position [435, 0]
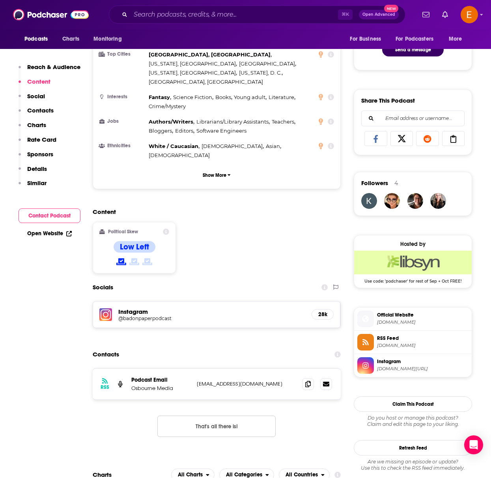
click at [235, 368] on div "RSS Podcast Email Osbourne Media libsynads@libsyn.com libsynads@libsyn.com" at bounding box center [217, 383] width 248 height 31
click at [310, 380] on icon at bounding box center [308, 383] width 6 height 6
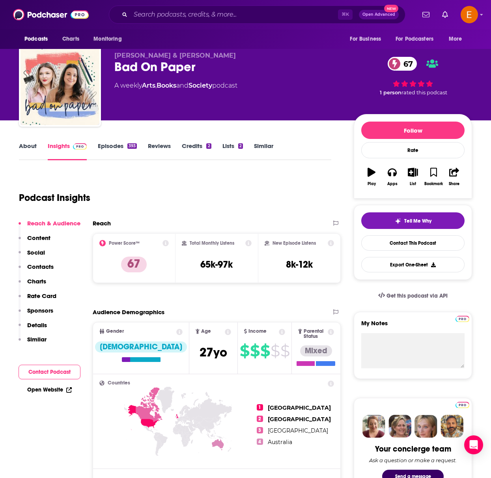
scroll to position [0, 0]
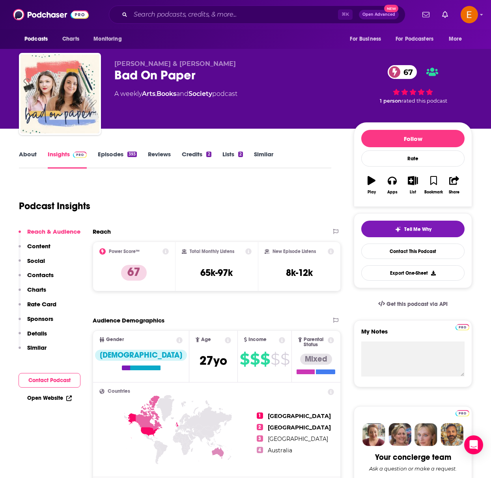
drag, startPoint x: 236, startPoint y: 67, endPoint x: 114, endPoint y: 62, distance: 122.3
click at [114, 62] on div "Becca Freeman & Olivia Muenter Bad On Paper 67 A weekly Arts , Books and Societ…" at bounding box center [245, 95] width 453 height 85
copy span "Becca Freeman & Olivia Muenter"
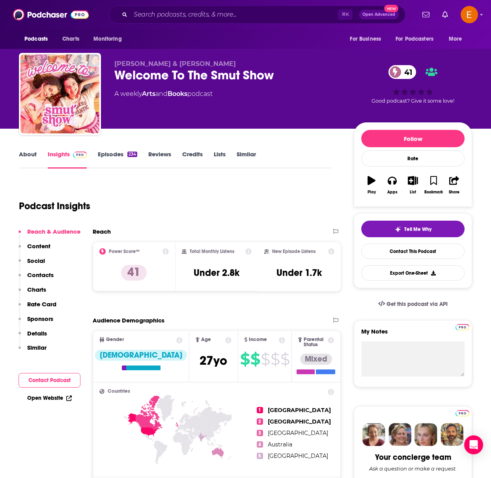
click at [109, 151] on link "Episodes 234" at bounding box center [117, 159] width 39 height 18
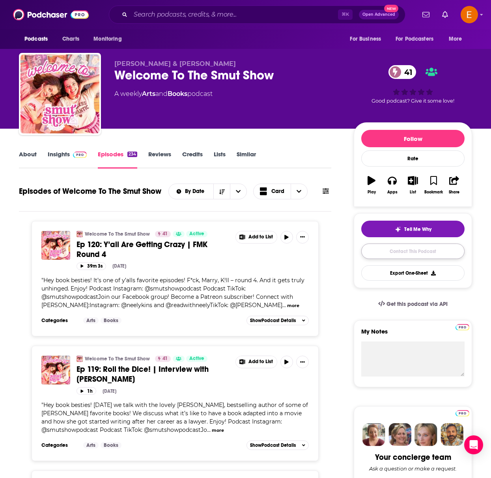
click at [391, 248] on link "Contact This Podcast" at bounding box center [412, 250] width 103 height 15
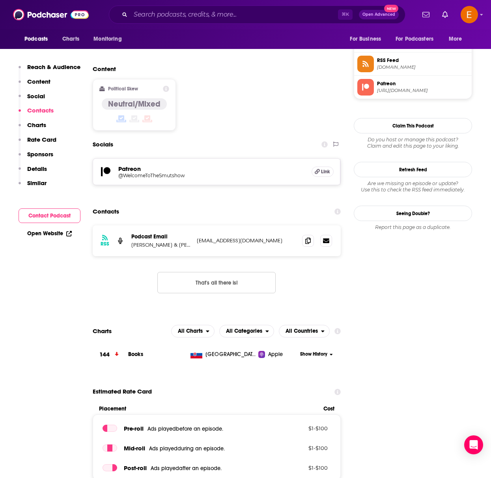
scroll to position [476, 0]
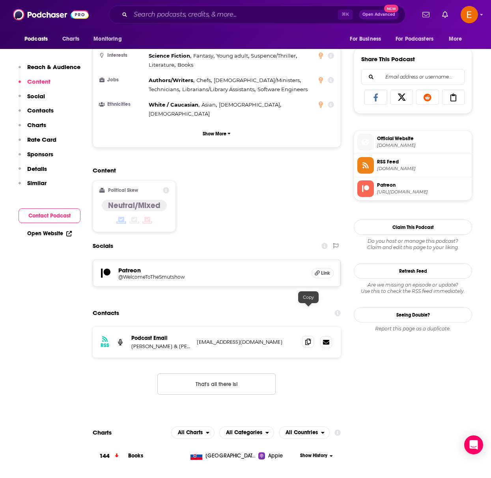
click at [307, 338] on icon at bounding box center [308, 341] width 6 height 6
drag, startPoint x: 172, startPoint y: 313, endPoint x: 129, endPoint y: 315, distance: 43.4
click at [129, 327] on div "RSS Podcast Email Neely & Rachel contact@welcometothesmutshow.com contact@welco…" at bounding box center [217, 342] width 248 height 31
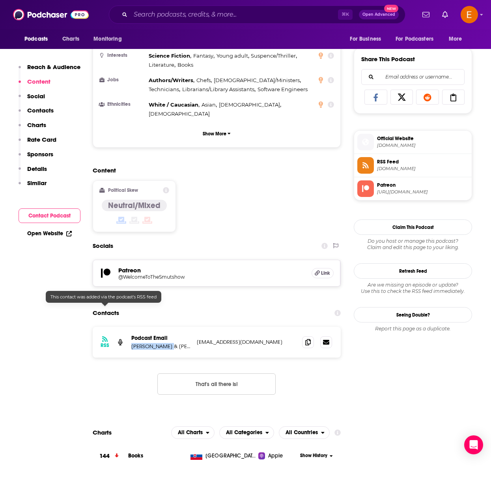
copy p "Neely & Rachel"
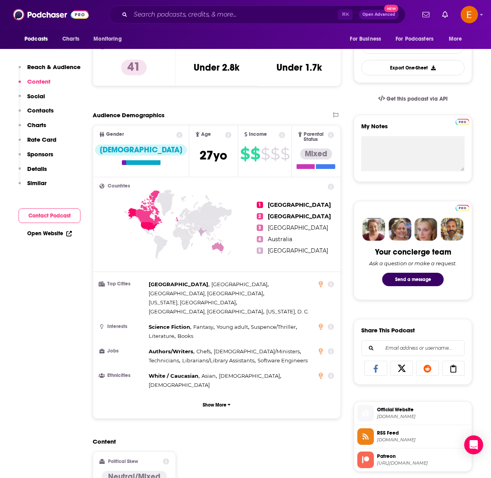
scroll to position [0, 0]
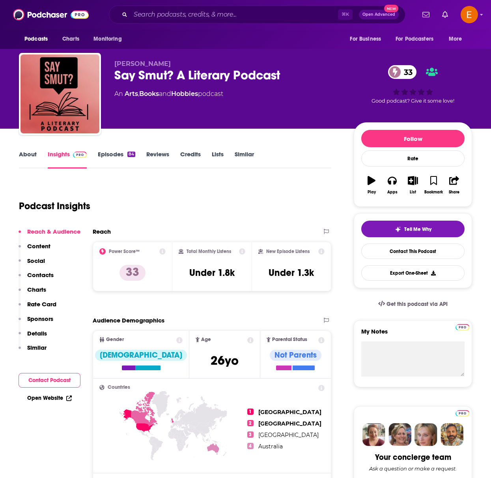
click at [102, 160] on link "Episodes 84" at bounding box center [116, 159] width 37 height 18
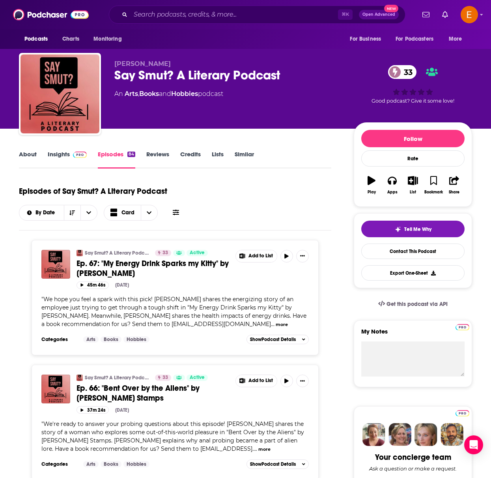
click at [34, 149] on div "About Insights Episodes 84 Reviews Credits Lists Similar" at bounding box center [175, 158] width 312 height 19
click at [24, 161] on link "About" at bounding box center [28, 159] width 18 height 18
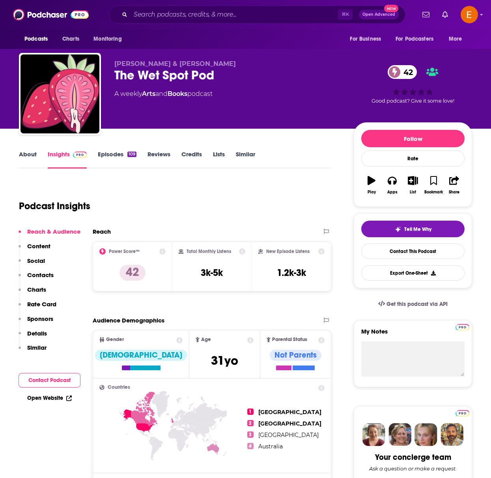
click at [247, 226] on div "Podcast Insights" at bounding box center [175, 204] width 312 height 47
click at [34, 152] on link "About" at bounding box center [28, 159] width 18 height 18
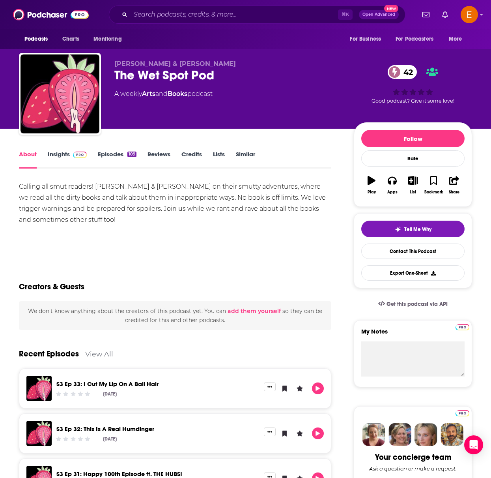
click at [100, 154] on link "Episodes 109" at bounding box center [117, 159] width 39 height 18
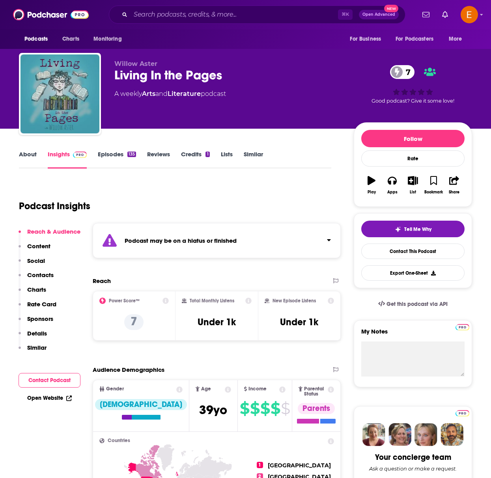
click at [112, 158] on link "Episodes 135" at bounding box center [117, 159] width 38 height 18
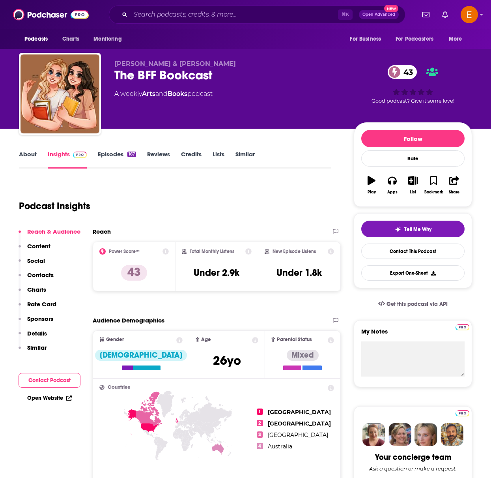
click at [36, 156] on link "About" at bounding box center [28, 159] width 18 height 18
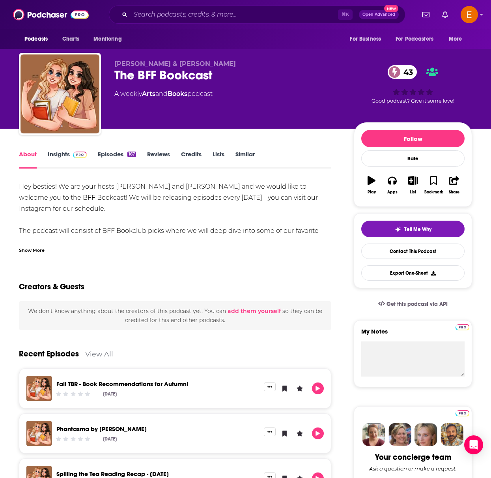
click at [106, 155] on link "Episodes 167" at bounding box center [117, 159] width 38 height 18
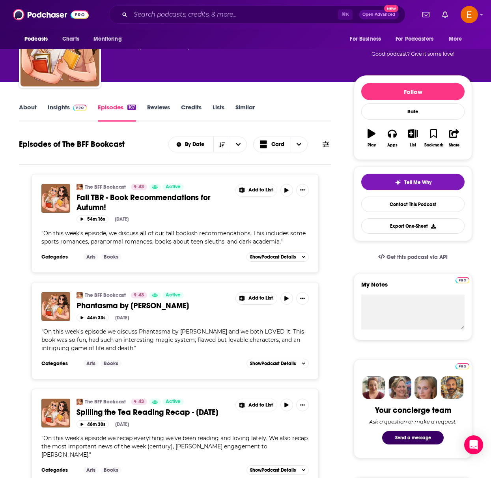
scroll to position [54, 0]
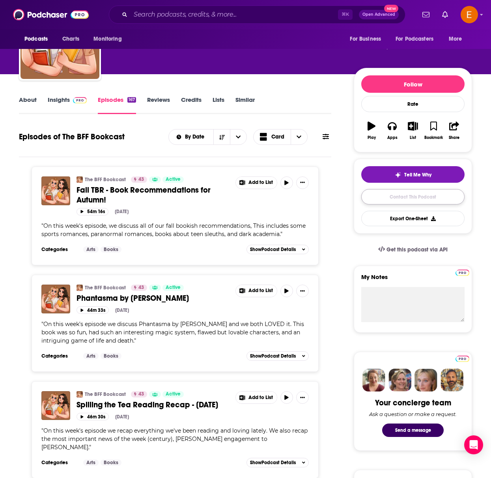
click at [414, 197] on link "Contact This Podcast" at bounding box center [412, 196] width 103 height 15
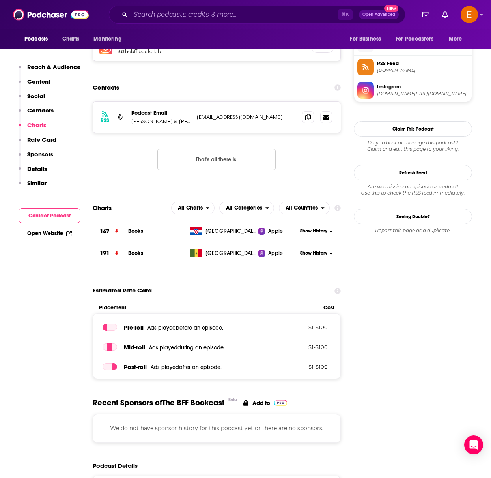
scroll to position [574, 0]
click at [313, 120] on span at bounding box center [308, 117] width 12 height 12
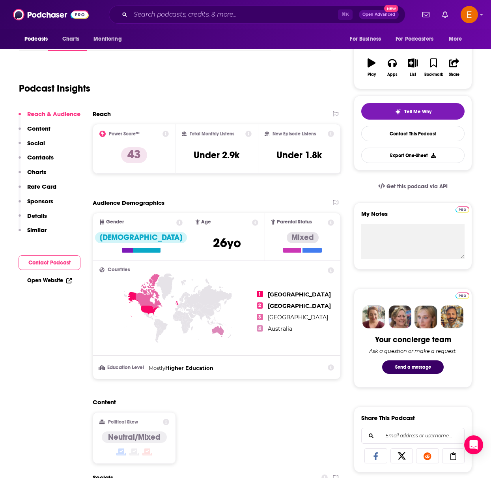
scroll to position [0, 0]
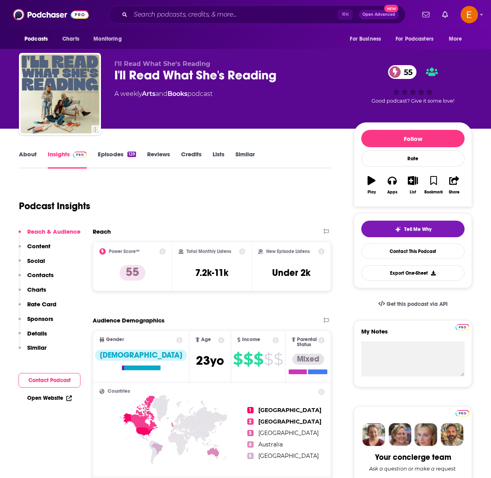
click at [28, 159] on link "About" at bounding box center [28, 159] width 18 height 18
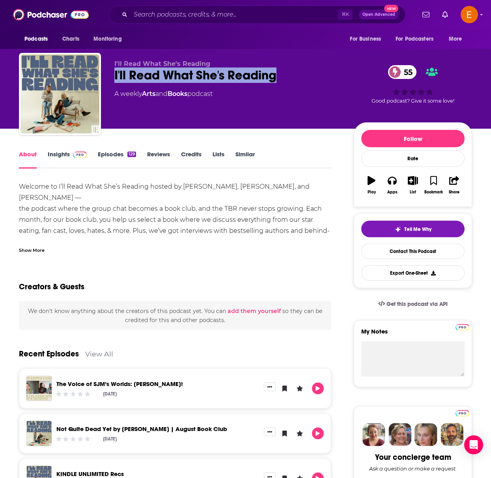
drag, startPoint x: 291, startPoint y: 75, endPoint x: 112, endPoint y: 80, distance: 179.1
click at [112, 80] on div "I'll Read What She's Reading I'll Read What She's Reading 55 A weekly Arts and …" at bounding box center [245, 95] width 453 height 85
copy h1 "I'll Read What She's Reading"
click at [391, 252] on link "Contact This Podcast" at bounding box center [412, 250] width 103 height 15
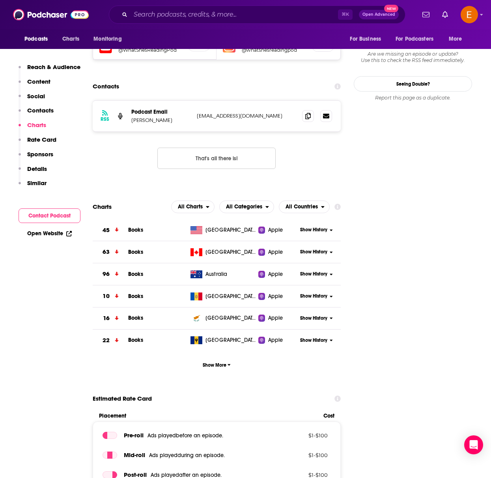
scroll to position [689, 0]
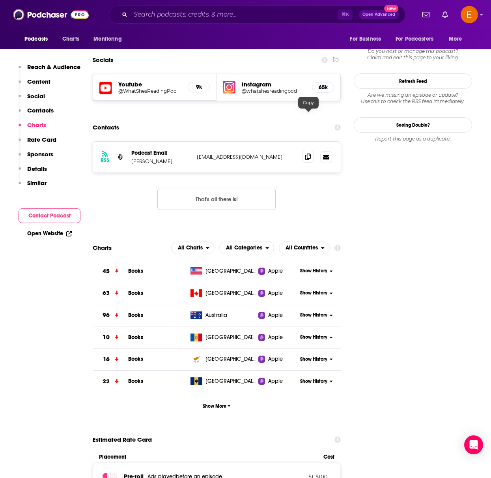
click at [306, 151] on span at bounding box center [308, 157] width 12 height 12
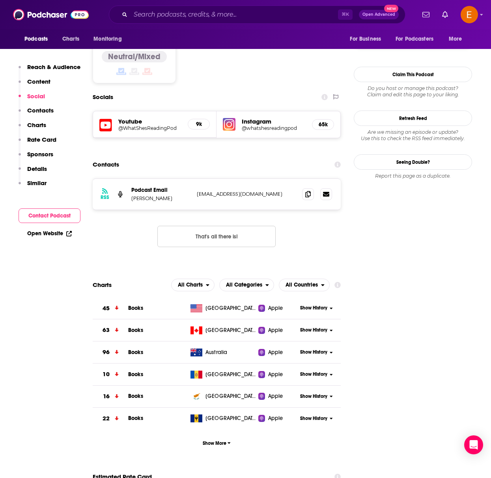
scroll to position [375, 0]
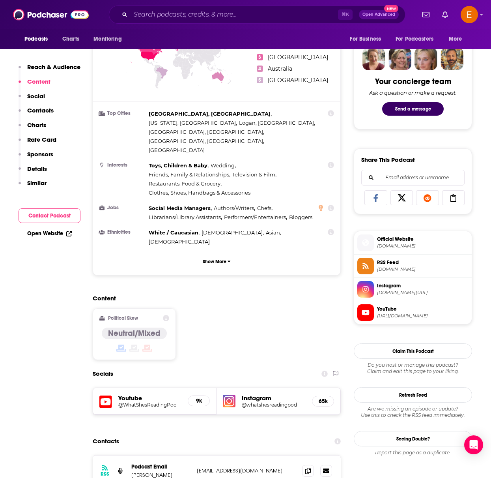
click at [261, 394] on h5 "Instagram" at bounding box center [273, 397] width 63 height 7
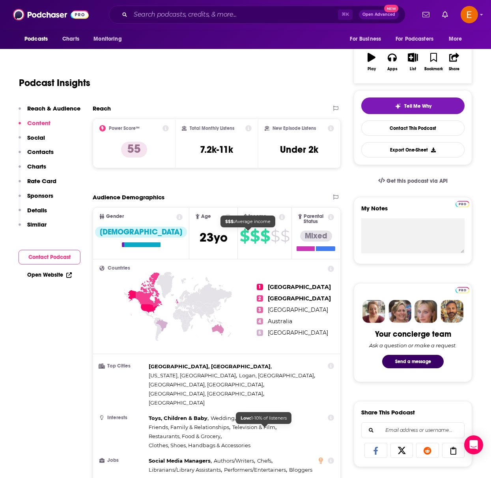
scroll to position [0, 0]
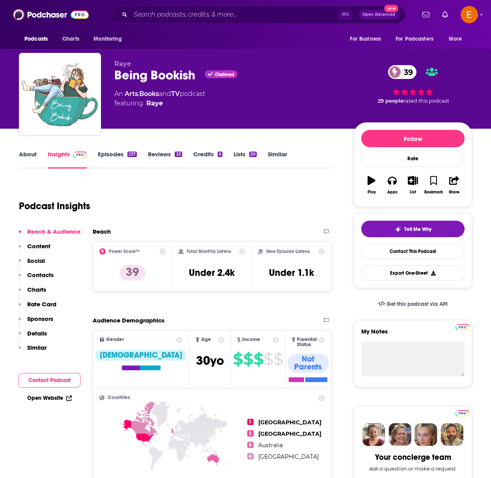
click at [21, 154] on link "About" at bounding box center [28, 159] width 18 height 18
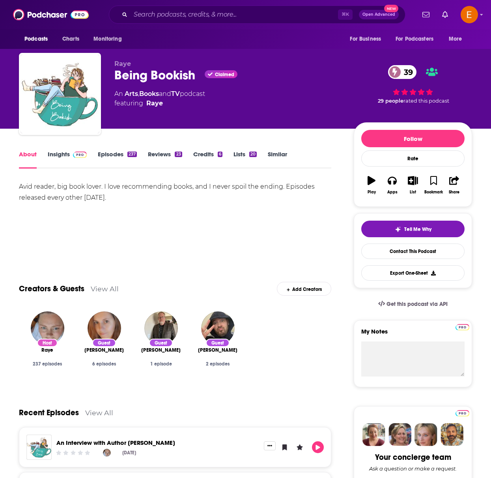
click at [106, 153] on link "Episodes 237" at bounding box center [117, 159] width 39 height 18
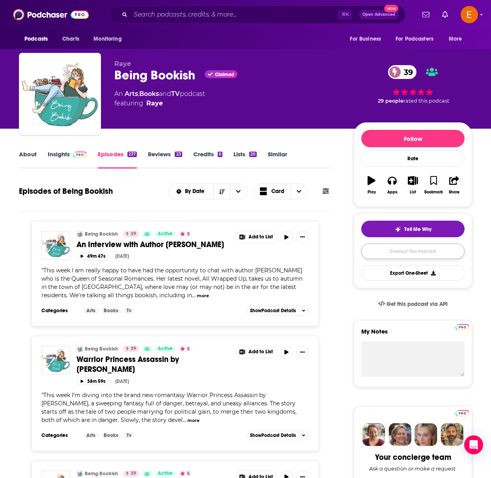
click at [401, 253] on link "Contact This Podcast" at bounding box center [412, 250] width 103 height 15
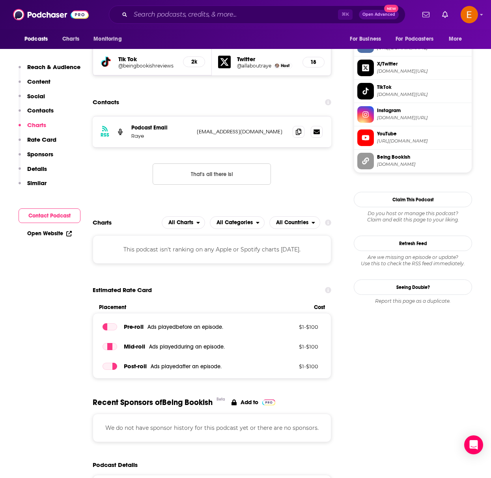
scroll to position [644, 0]
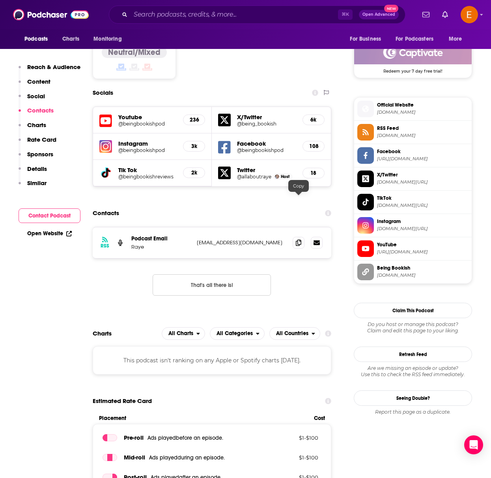
click at [293, 237] on span at bounding box center [299, 243] width 12 height 12
drag, startPoint x: 300, startPoint y: 199, endPoint x: 293, endPoint y: 199, distance: 7.5
click at [300, 239] on icon at bounding box center [299, 242] width 6 height 6
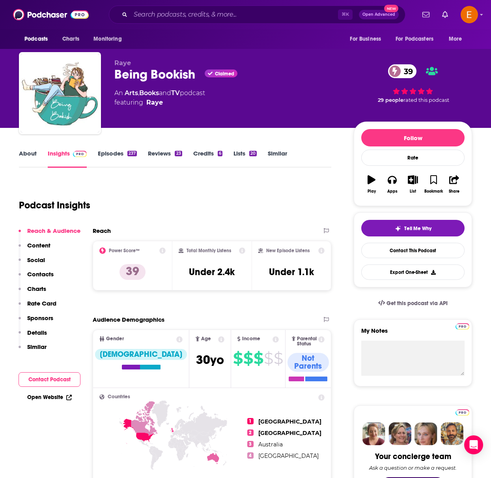
scroll to position [0, 0]
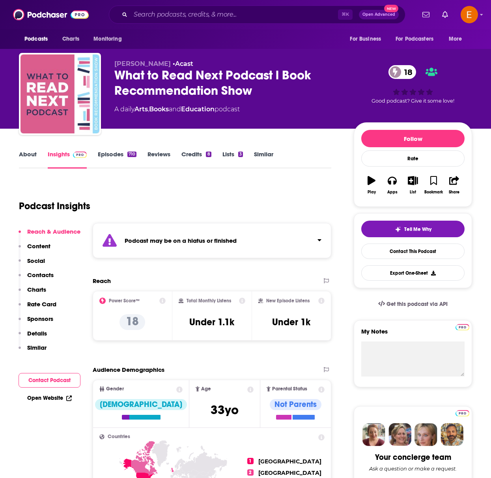
click at [21, 161] on link "About" at bounding box center [28, 159] width 18 height 18
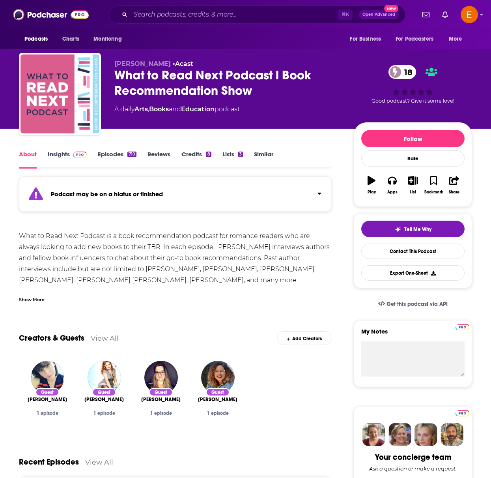
click at [123, 155] on link "Episodes 710" at bounding box center [117, 159] width 39 height 18
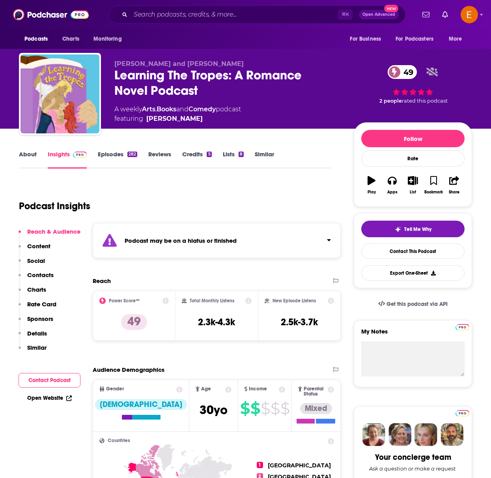
click at [24, 149] on div "About Insights Episodes 282 Reviews Credits 5 Lists 8 Similar" at bounding box center [175, 158] width 312 height 19
click at [107, 157] on link "Episodes 282" at bounding box center [117, 159] width 39 height 18
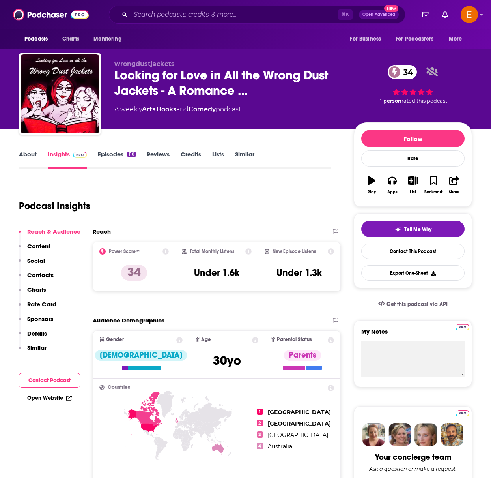
click at [27, 155] on link "About" at bounding box center [28, 159] width 18 height 18
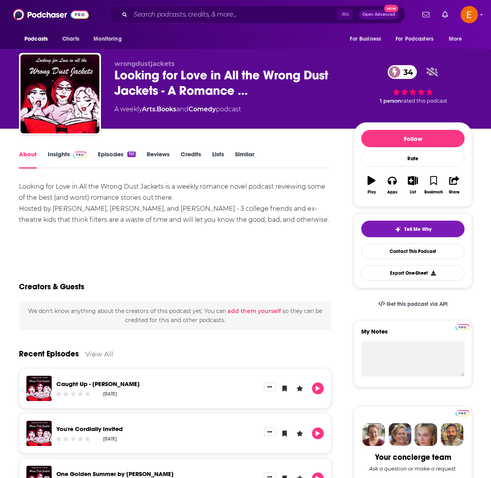
click at [109, 160] on link "Episodes 110" at bounding box center [117, 159] width 38 height 18
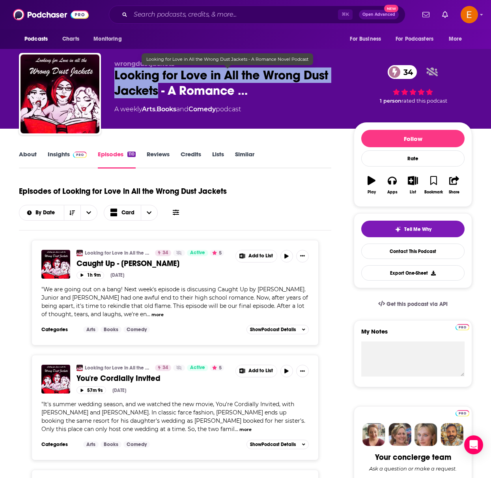
drag, startPoint x: 114, startPoint y: 73, endPoint x: 157, endPoint y: 87, distance: 44.3
click at [157, 87] on span "Looking for Love in All the Wrong Dust Jackets - A Romance …" at bounding box center [227, 82] width 227 height 31
copy h2 "Looking for Love in All the Wrong Dust Jackets"
click at [63, 153] on link "Insights" at bounding box center [67, 159] width 39 height 18
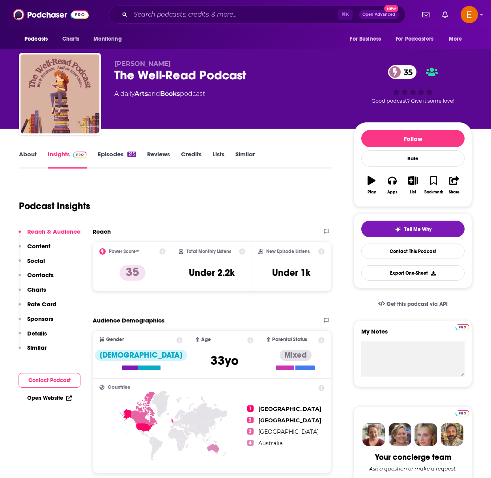
click at [26, 157] on link "About" at bounding box center [28, 159] width 18 height 18
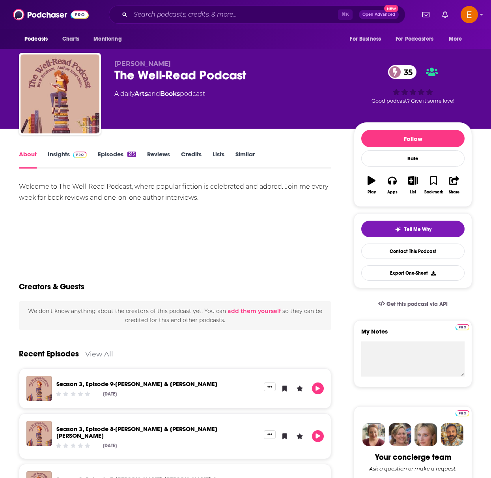
click at [102, 158] on link "Episodes 215" at bounding box center [117, 159] width 38 height 18
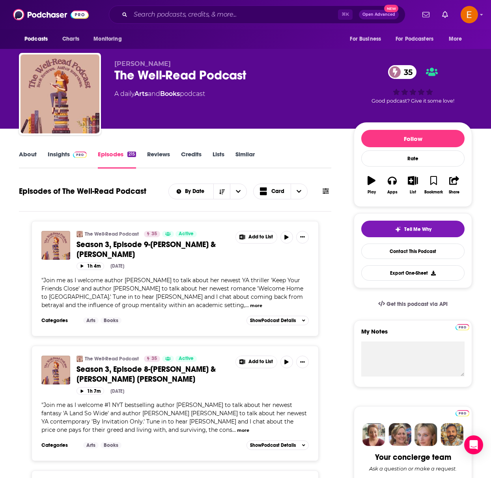
click at [70, 153] on span at bounding box center [78, 153] width 17 height 7
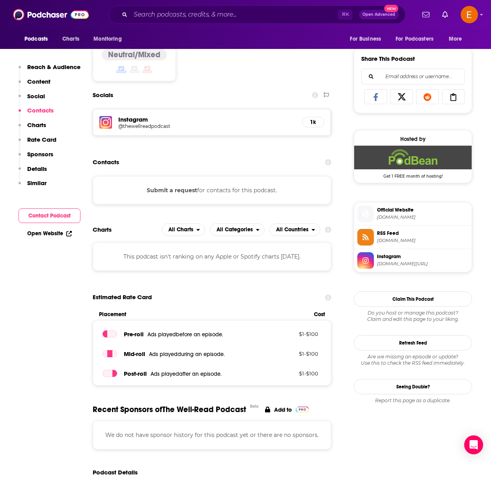
scroll to position [472, 0]
